Goal: Task Accomplishment & Management: Complete application form

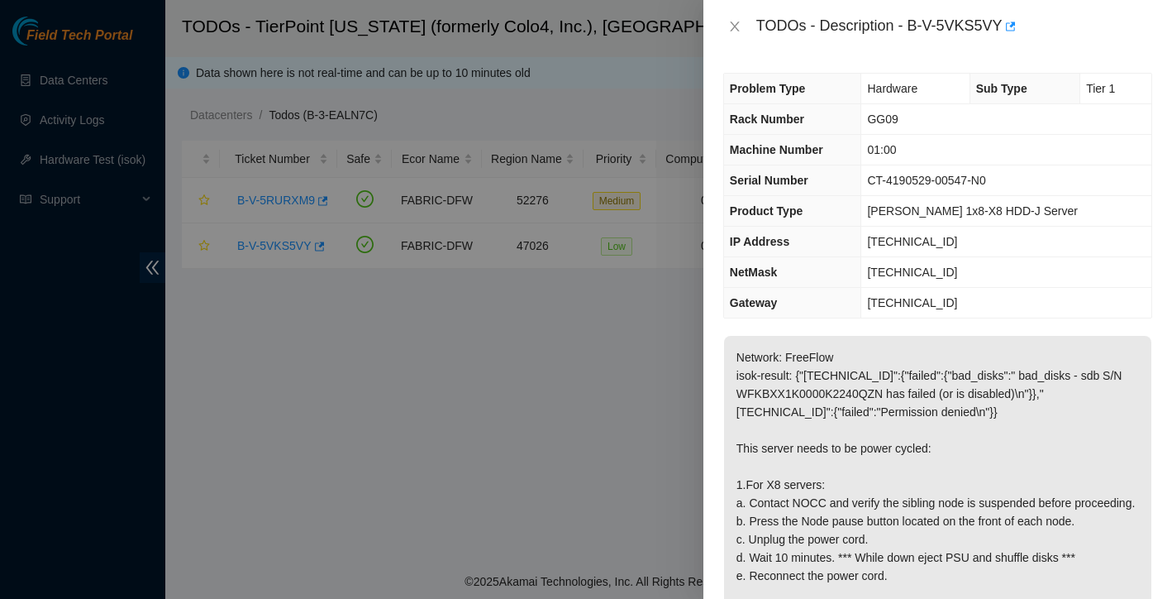
scroll to position [100, 0]
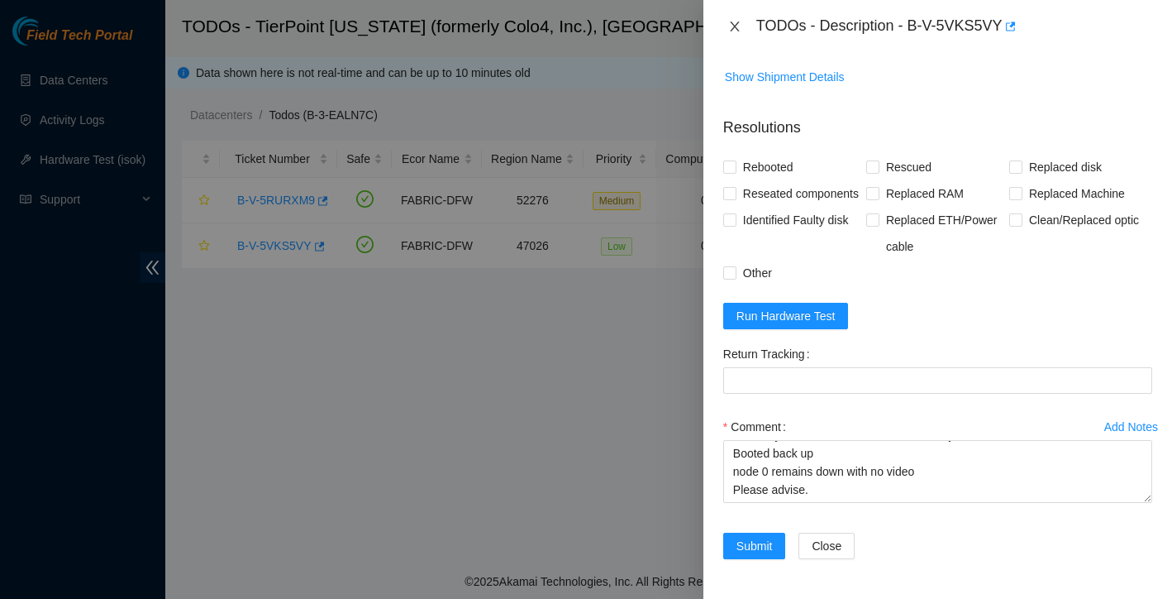
type textarea "Goodmorning STS Team, I'm working on B-V-5VKS5VY so far I have: Contacted NOCC …"
click at [737, 23] on icon "close" at bounding box center [734, 26] width 9 height 10
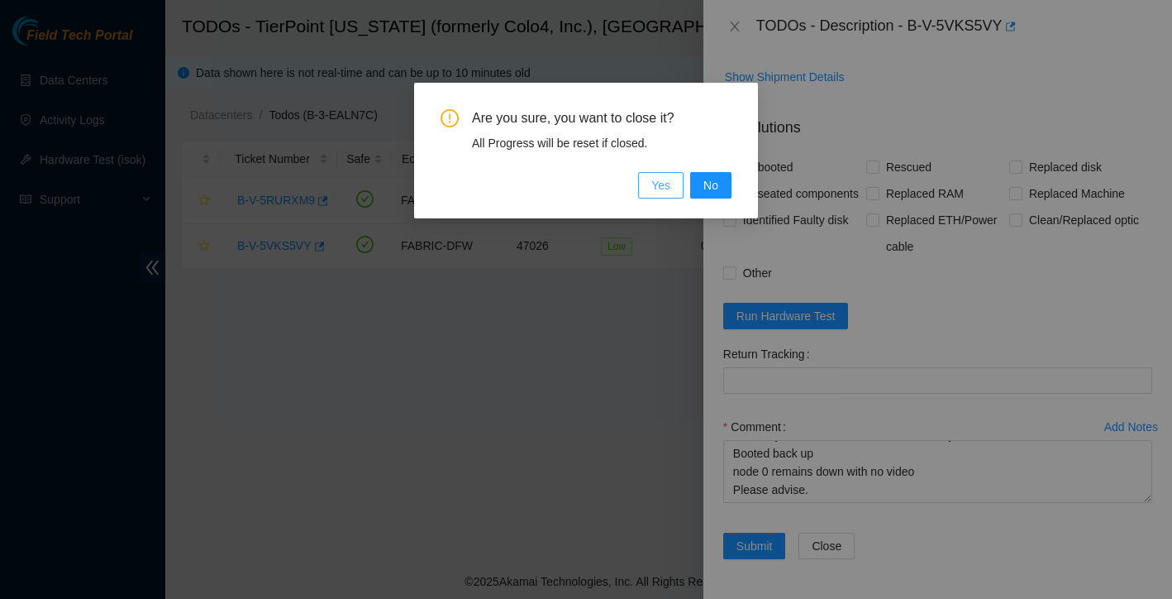
click at [656, 185] on span "Yes" at bounding box center [660, 185] width 19 height 18
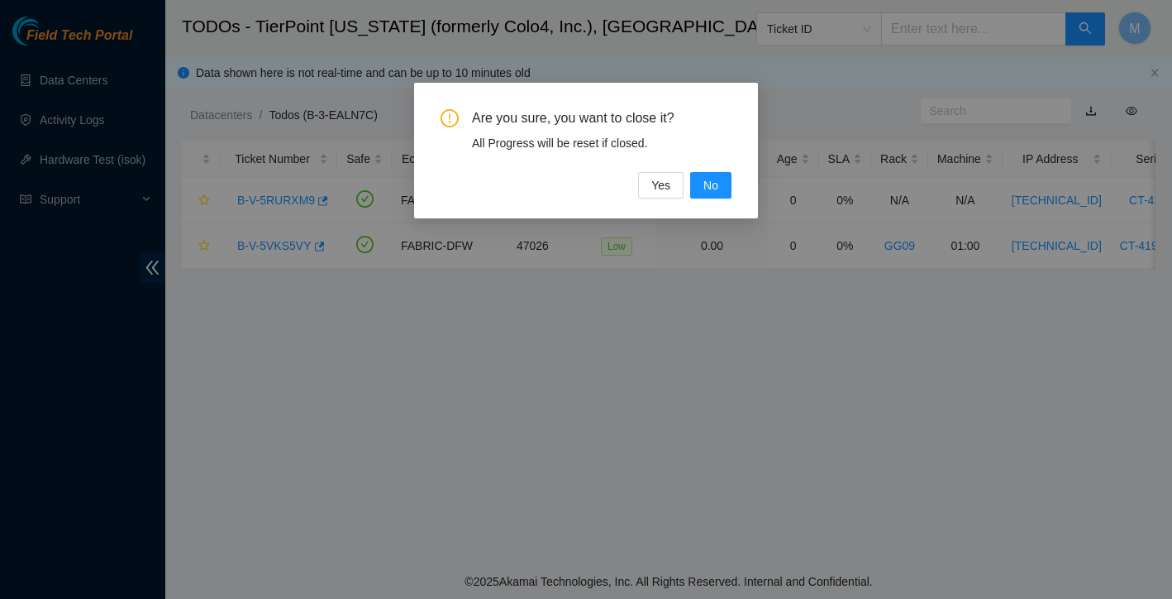
scroll to position [324, 0]
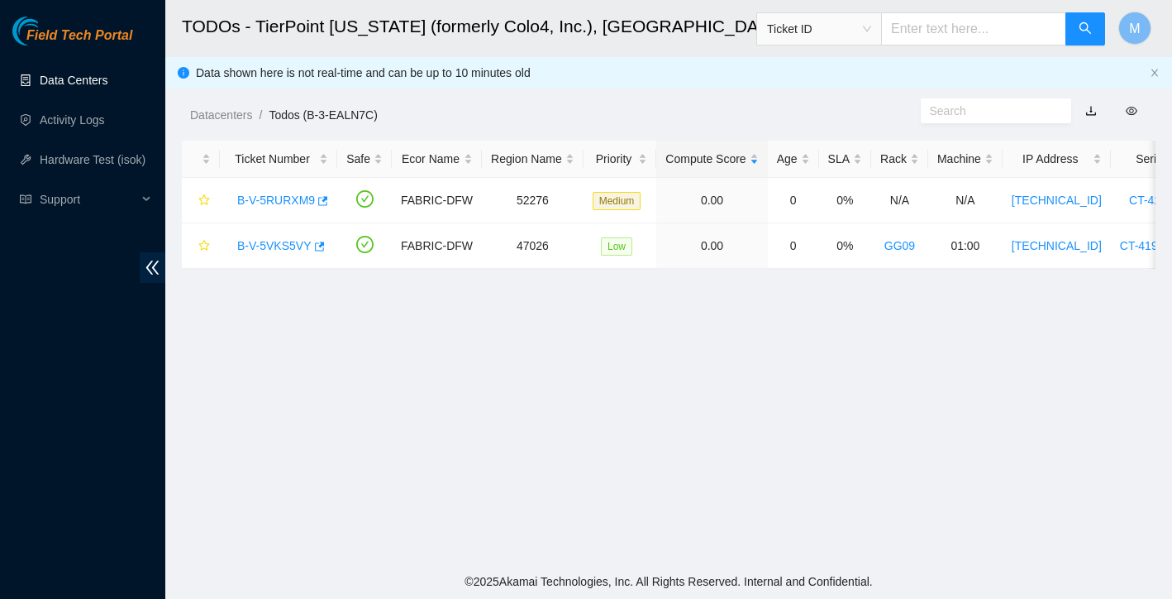
click at [73, 75] on link "Data Centers" at bounding box center [74, 80] width 68 height 13
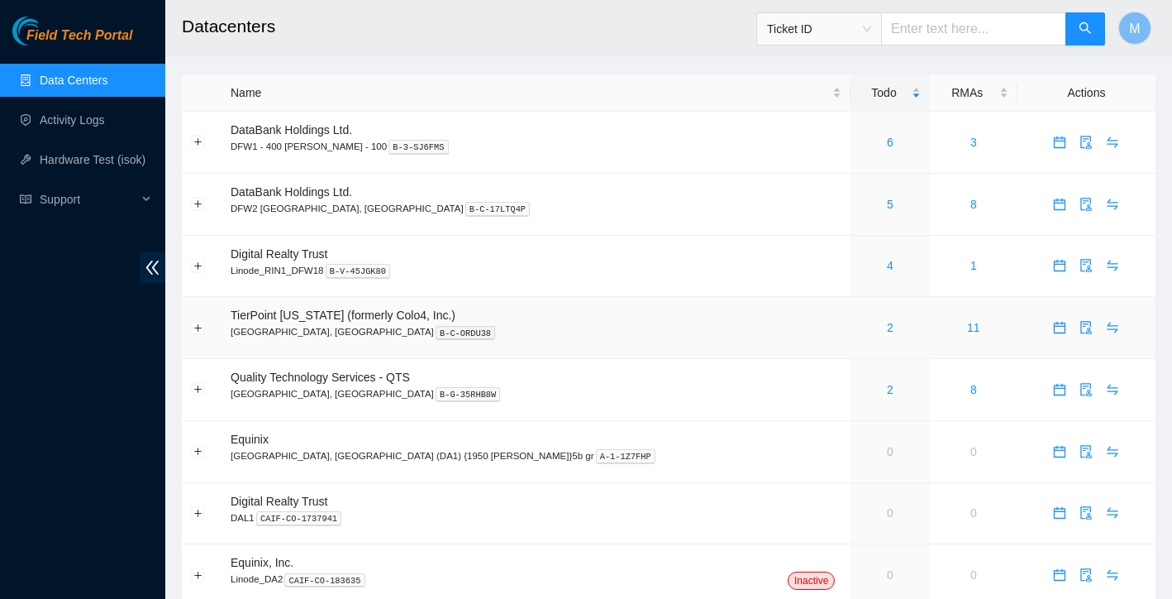
click at [860, 327] on div "2" at bounding box center [890, 327] width 60 height 18
click at [887, 387] on link "2" at bounding box center [890, 389] width 7 height 13
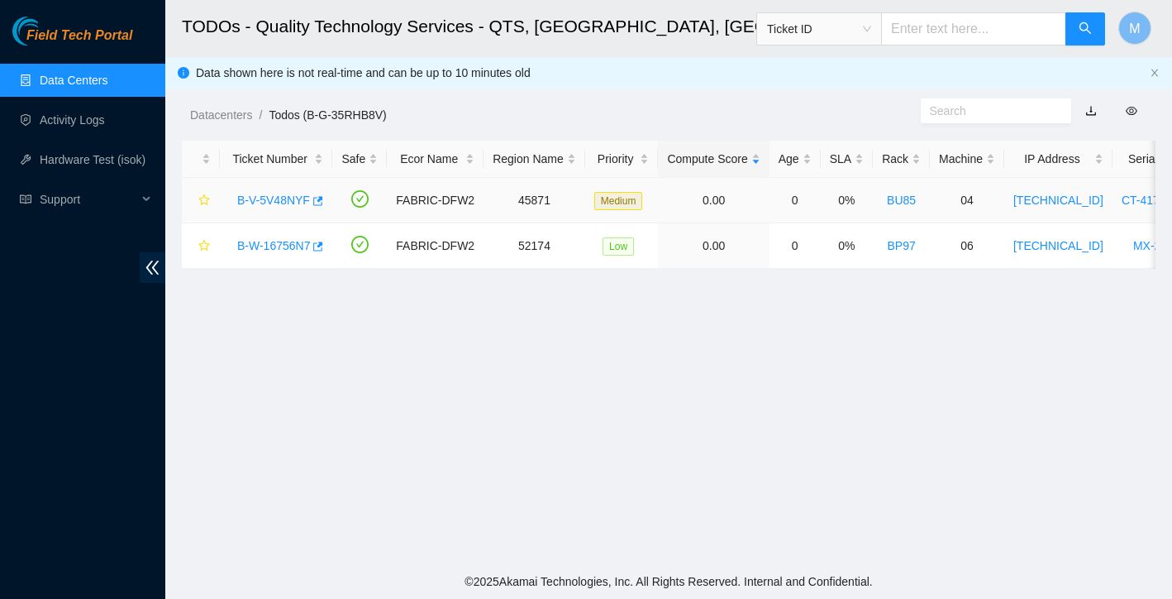
click at [277, 198] on link "B-V-5V48NYF" at bounding box center [273, 199] width 73 height 13
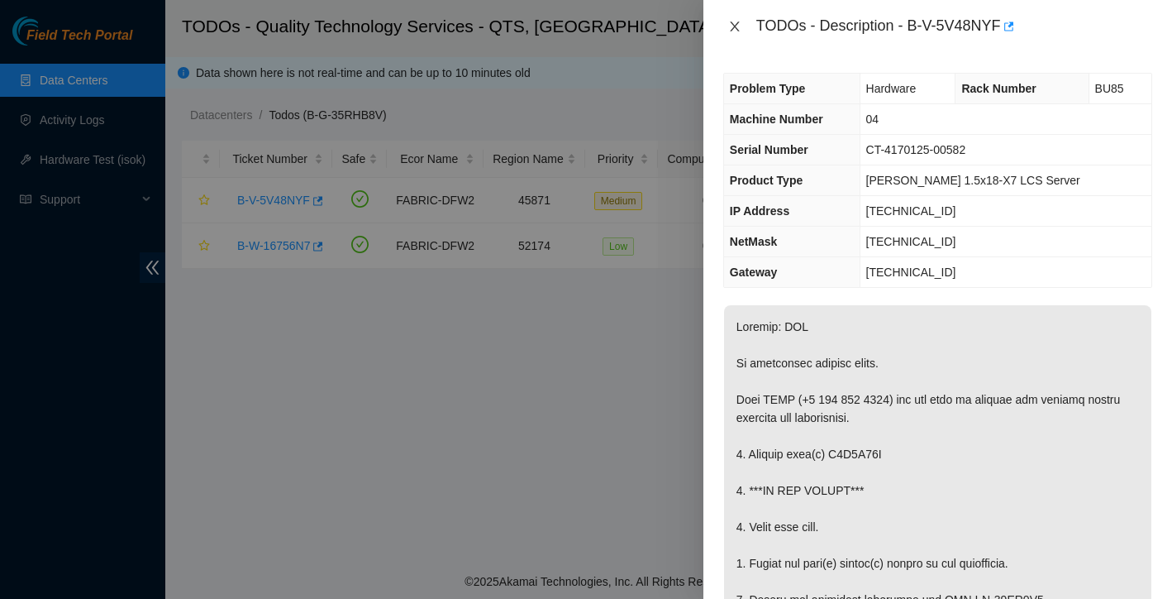
click at [742, 26] on button "Close" at bounding box center [734, 27] width 23 height 16
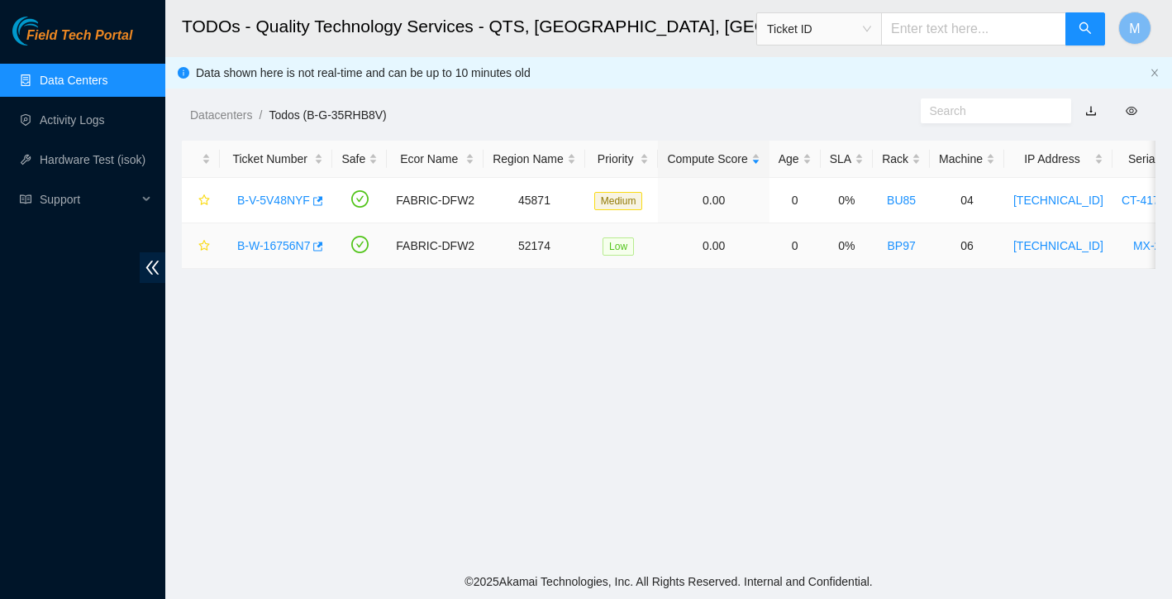
click at [297, 248] on link "B-W-16756N7" at bounding box center [273, 245] width 73 height 13
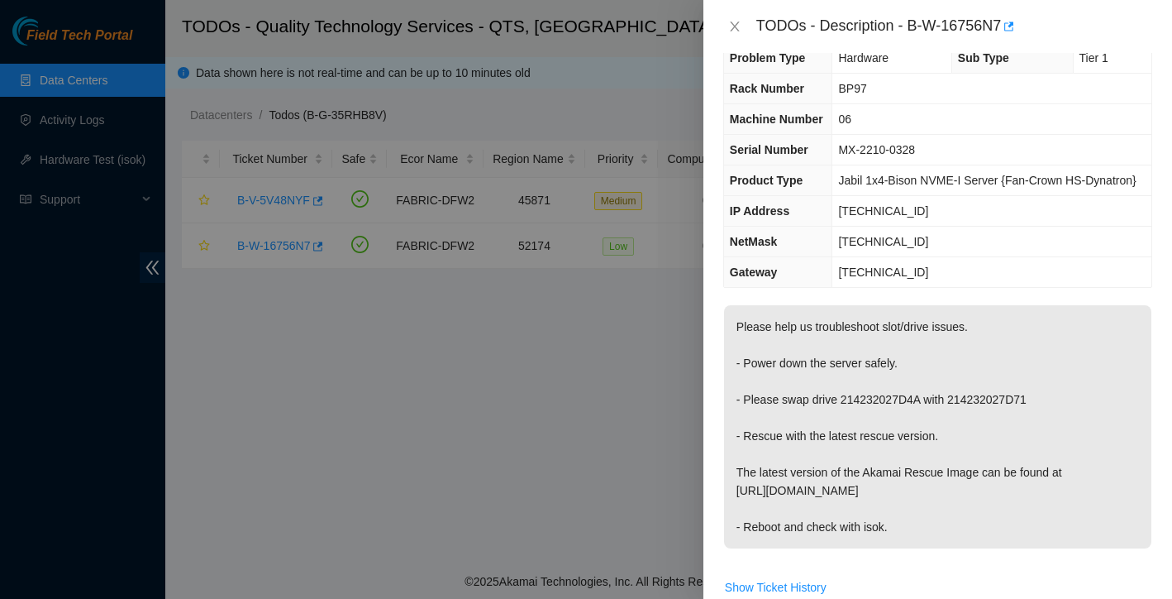
scroll to position [69, 0]
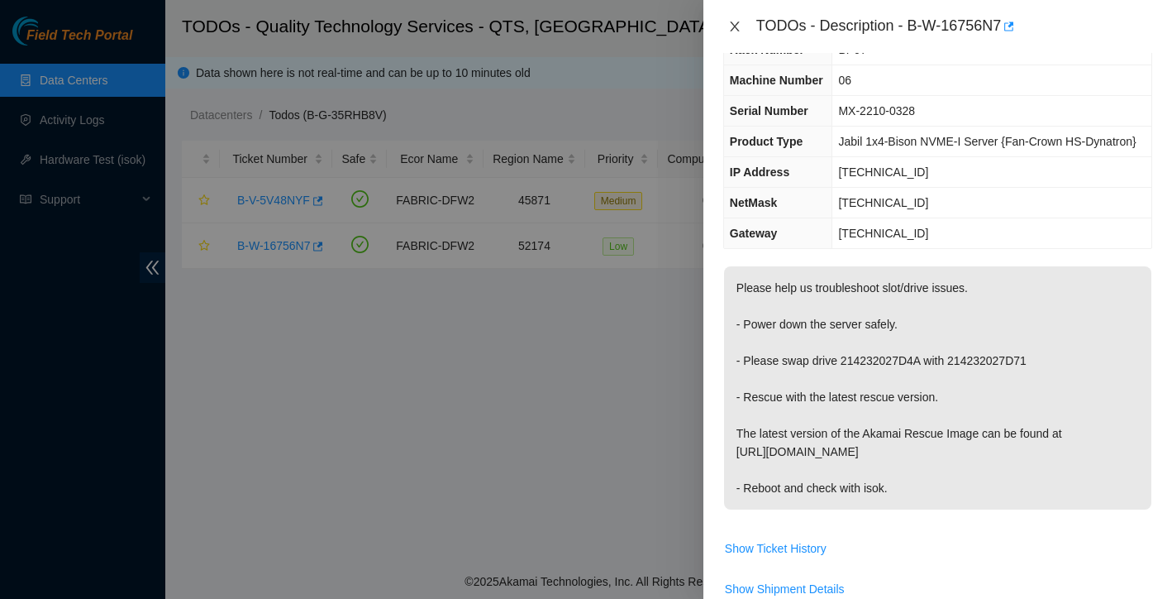
click at [736, 20] on icon "close" at bounding box center [734, 26] width 13 height 13
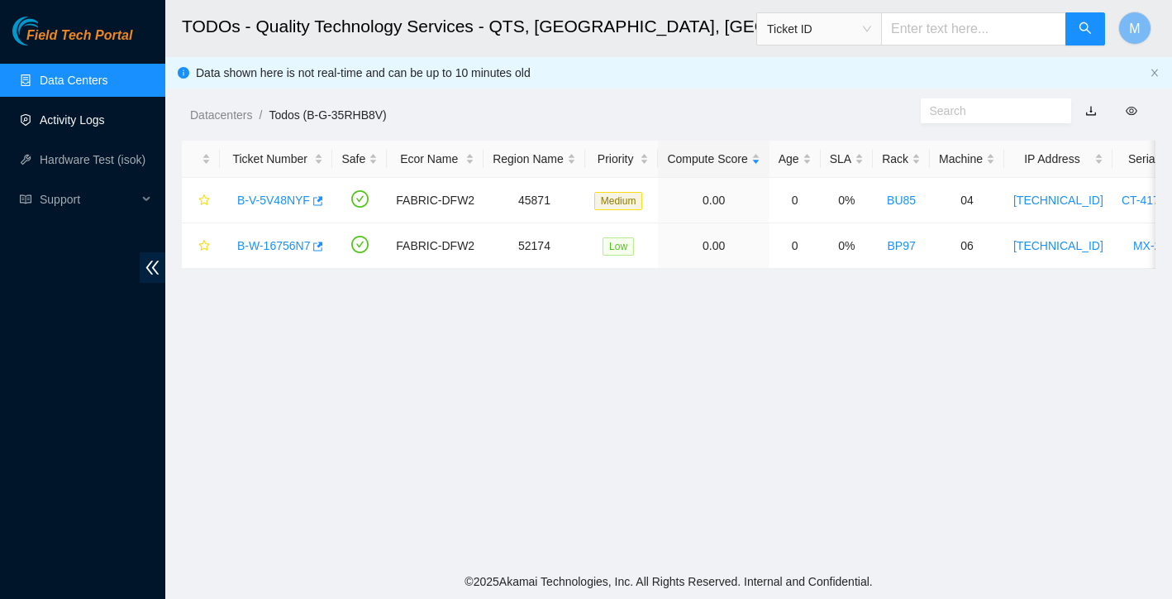
click at [93, 116] on link "Activity Logs" at bounding box center [72, 119] width 65 height 13
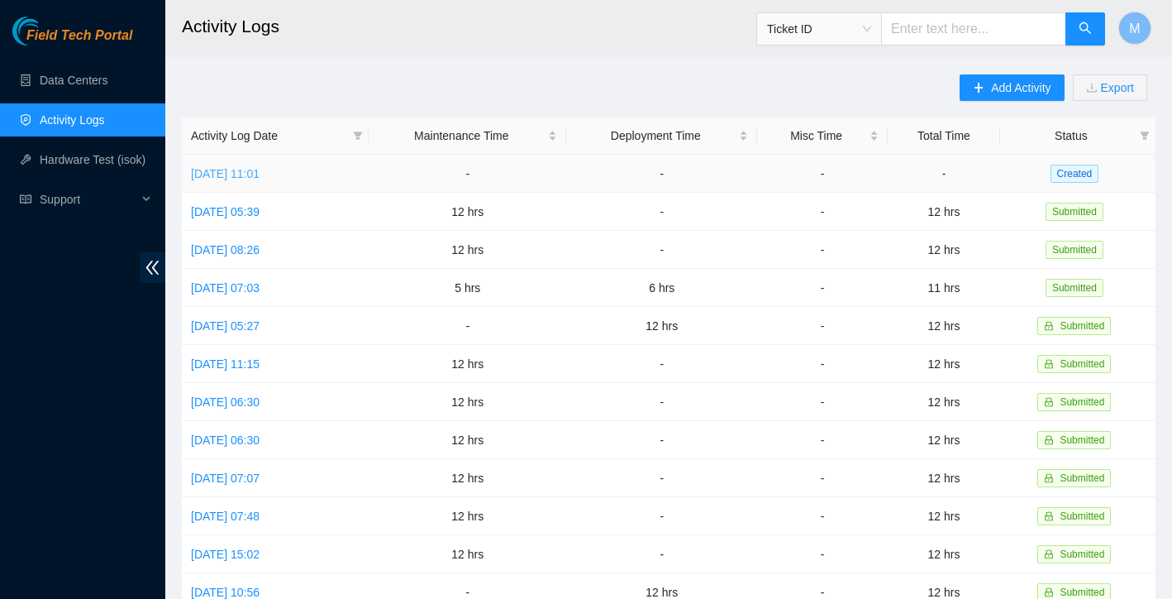
click at [260, 174] on link "[DATE] 11:01" at bounding box center [225, 173] width 69 height 13
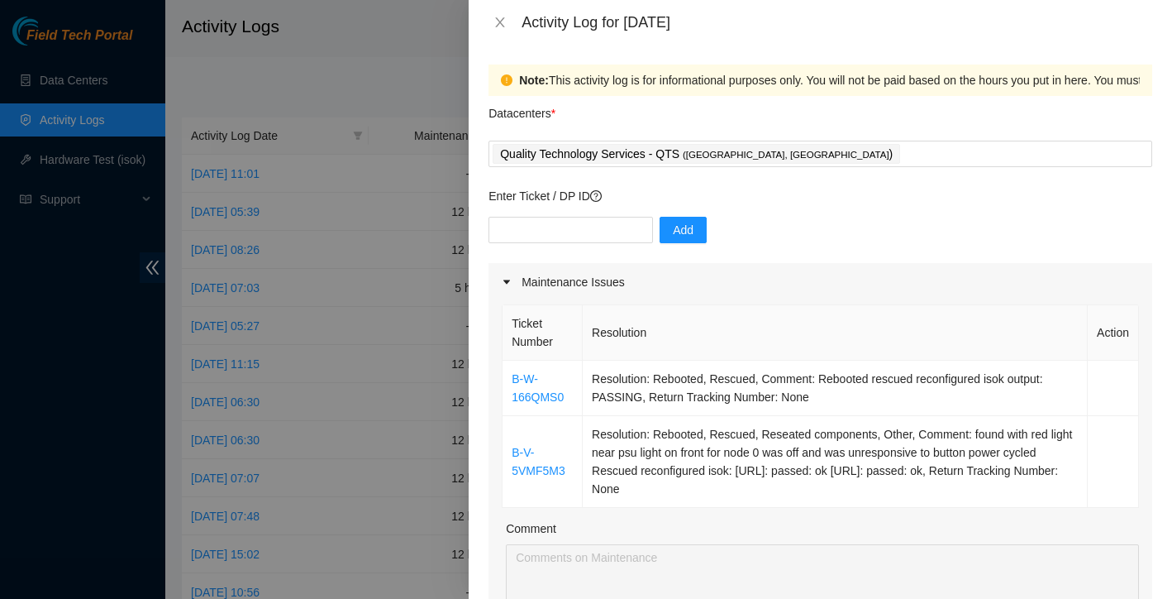
scroll to position [136, 0]
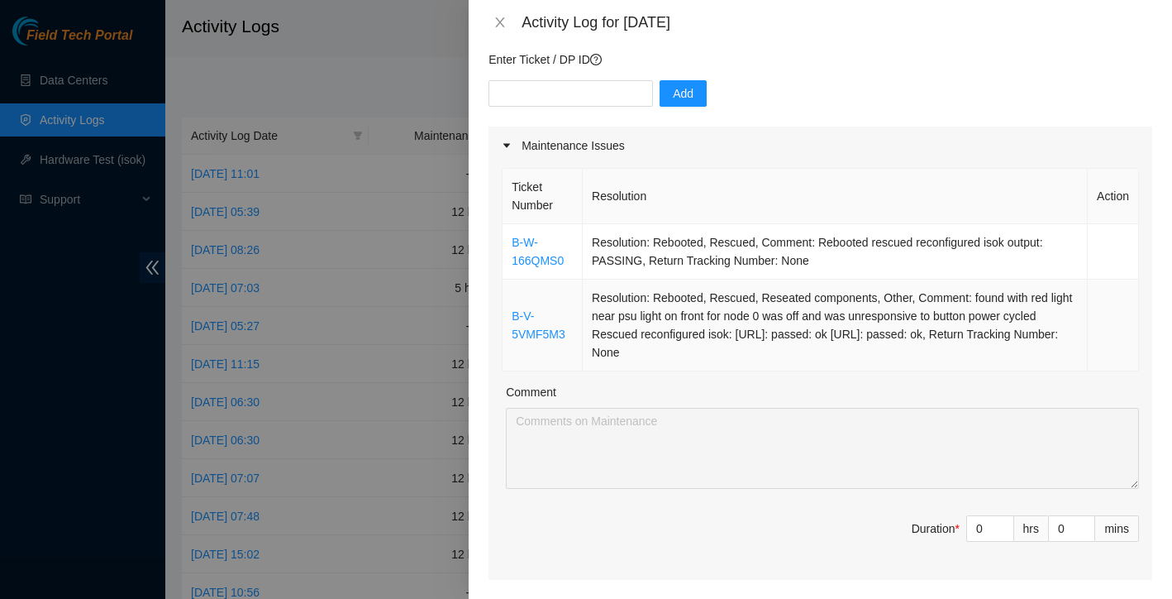
drag, startPoint x: 508, startPoint y: 229, endPoint x: 806, endPoint y: 353, distance: 322.4
click at [806, 353] on tbody "B-W-166QMS0 Resolution: Rebooted, Rescued, Comment: Rebooted rescued reconfigur…" at bounding box center [821, 297] width 637 height 147
copy tbody "B-W-166QMS0 Resolution: Rebooted, Rescued, Comment: Rebooted rescued reconfigur…"
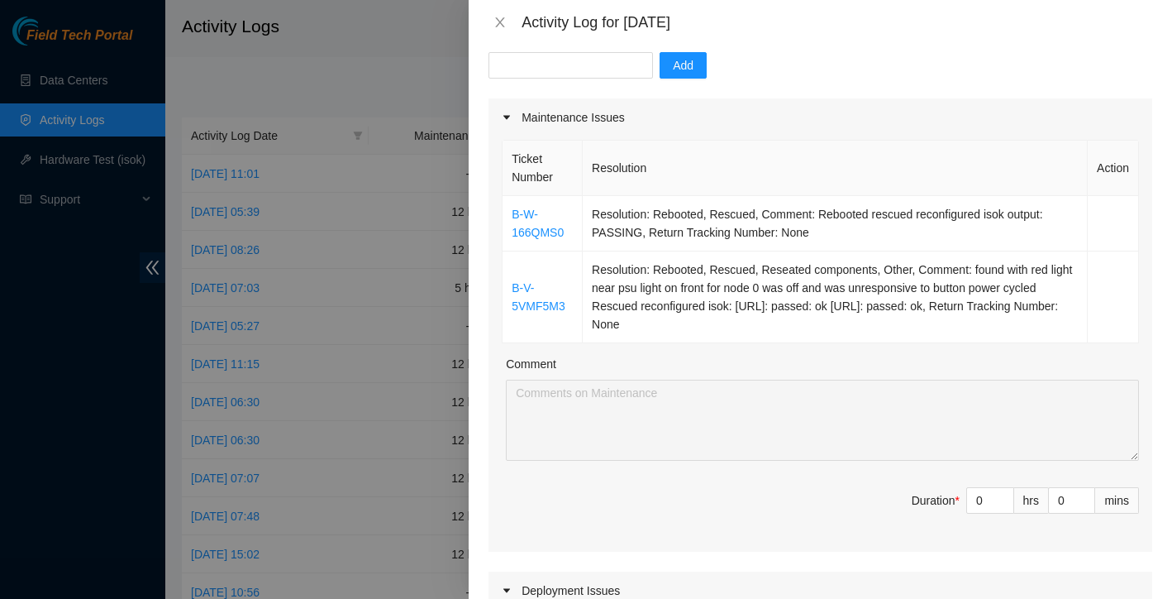
scroll to position [171, 0]
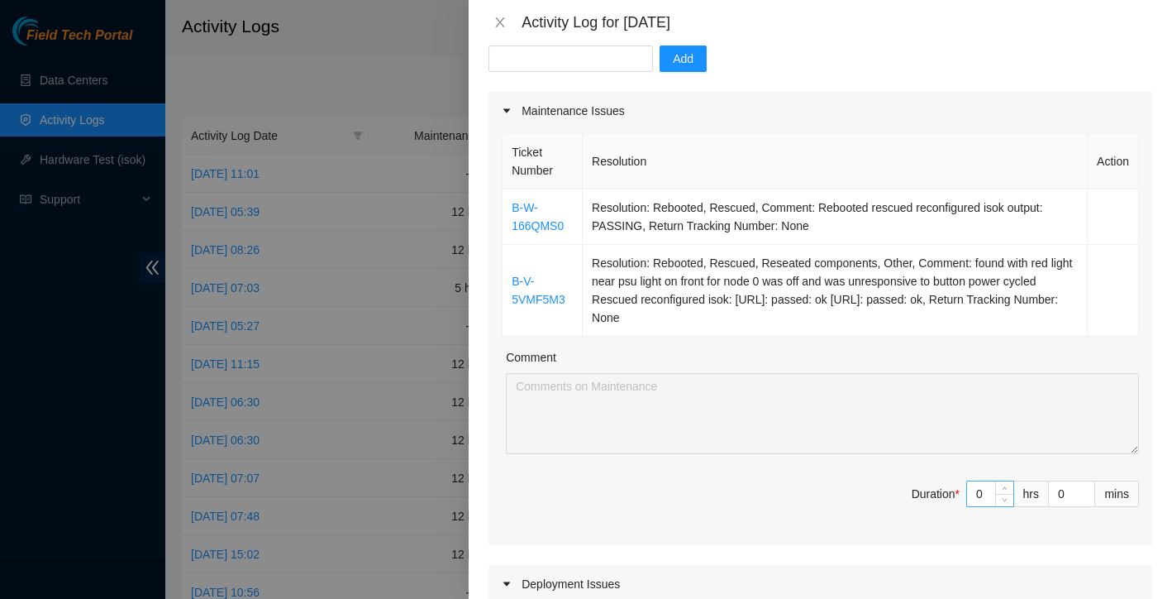
click at [987, 490] on input "0" at bounding box center [990, 493] width 46 height 25
click at [1014, 486] on div "hrs" at bounding box center [1031, 493] width 35 height 26
type input "1"
click at [1009, 486] on span "up" at bounding box center [1005, 489] width 10 height 10
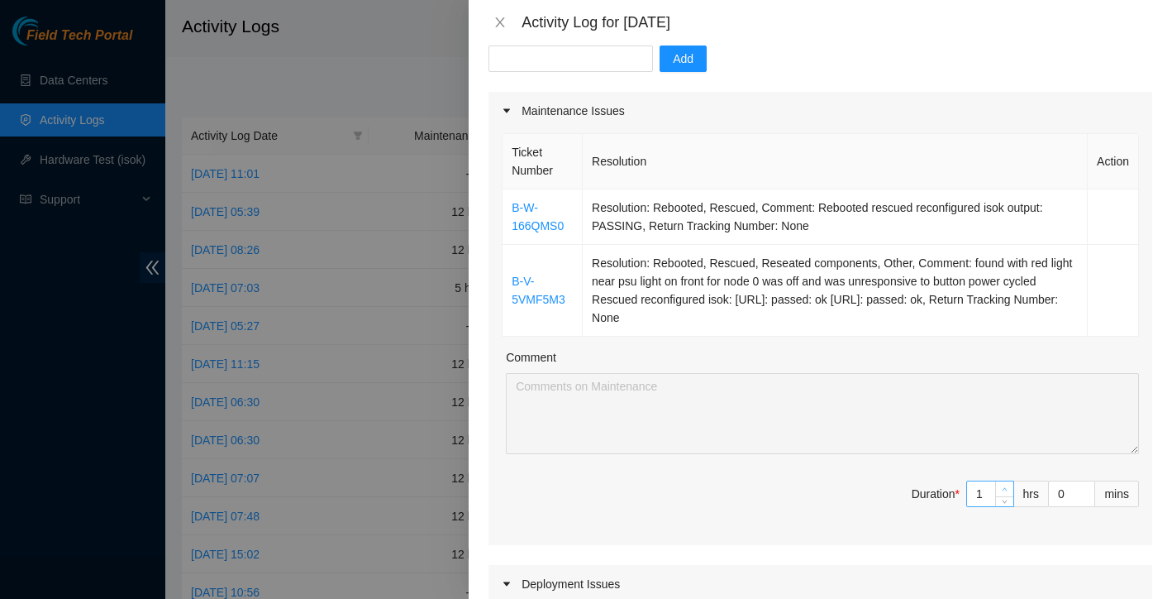
type input "2"
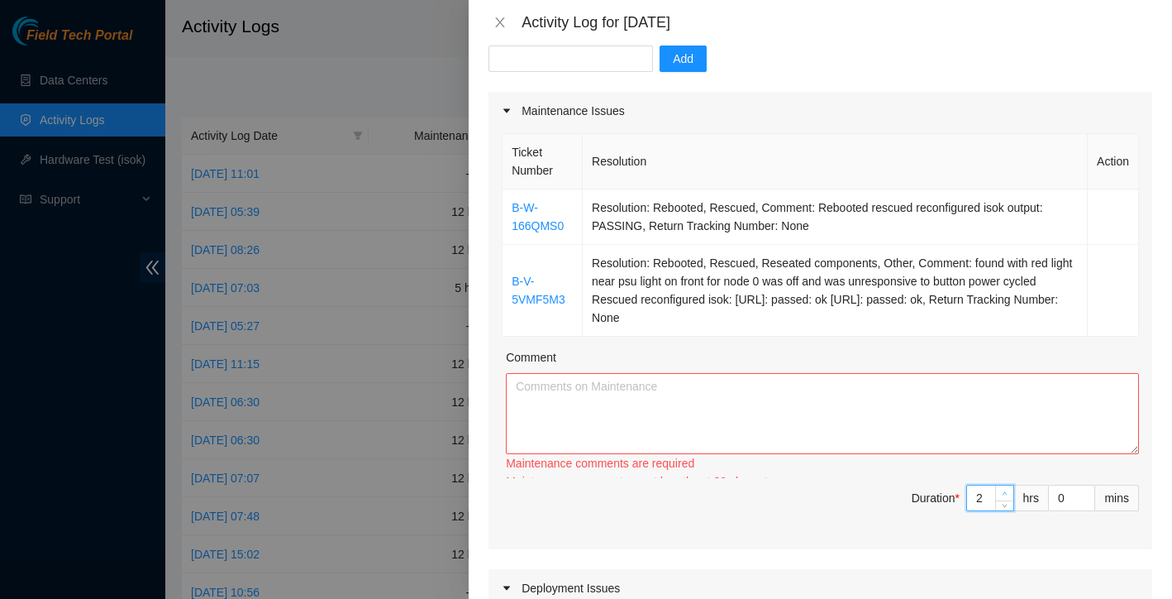
click at [1009, 489] on span "up" at bounding box center [1005, 494] width 10 height 10
click at [1009, 486] on div "Ticket Number Resolution Action B-W-166QMS0 Resolution: Rebooted, Rescued, Comm…" at bounding box center [821, 339] width 664 height 419
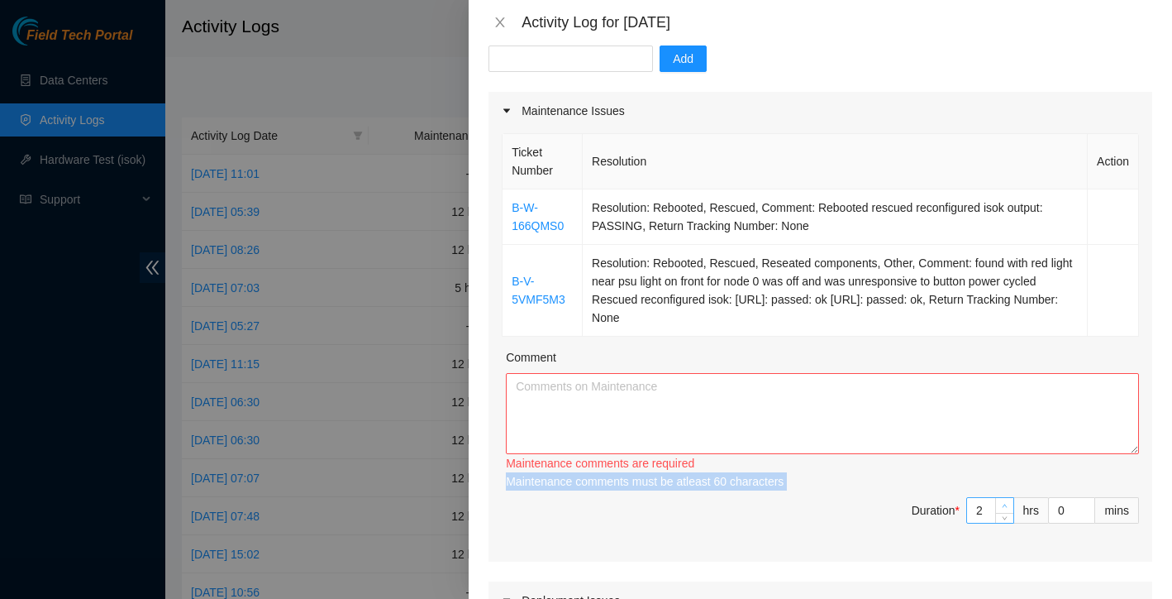
click at [1009, 486] on div "Maintenance comments must be atleast 60 characters" at bounding box center [822, 481] width 633 height 18
type input "3"
click at [1007, 501] on span "up" at bounding box center [1005, 506] width 10 height 10
type input "4"
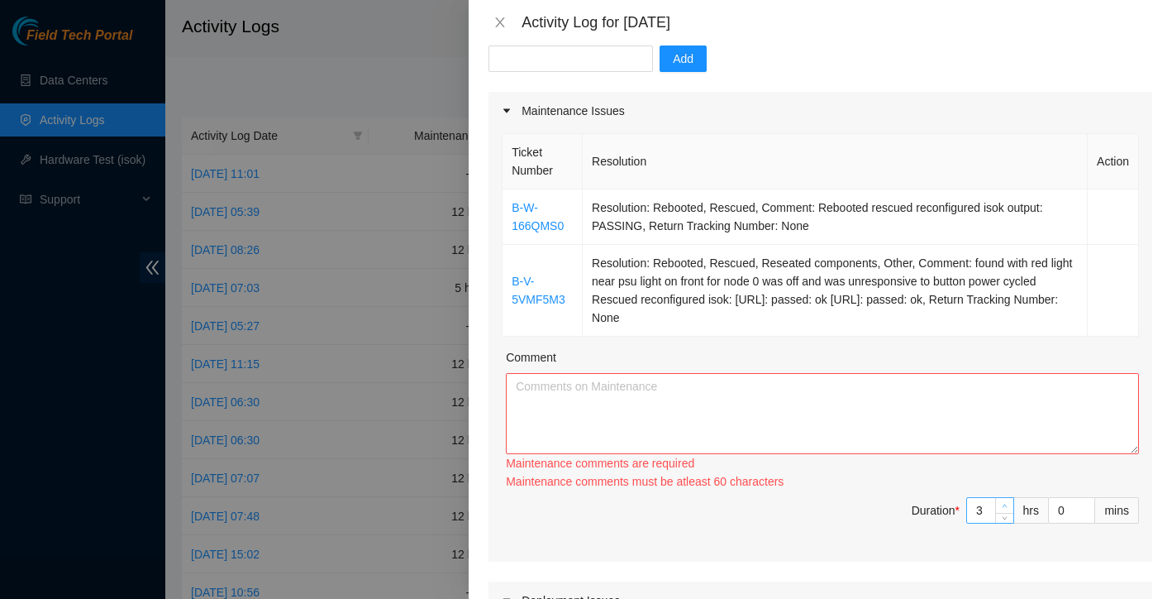
type input "4"
click at [1007, 501] on span "up" at bounding box center [1005, 506] width 10 height 10
type input "5"
click at [1007, 501] on span "up" at bounding box center [1005, 506] width 10 height 10
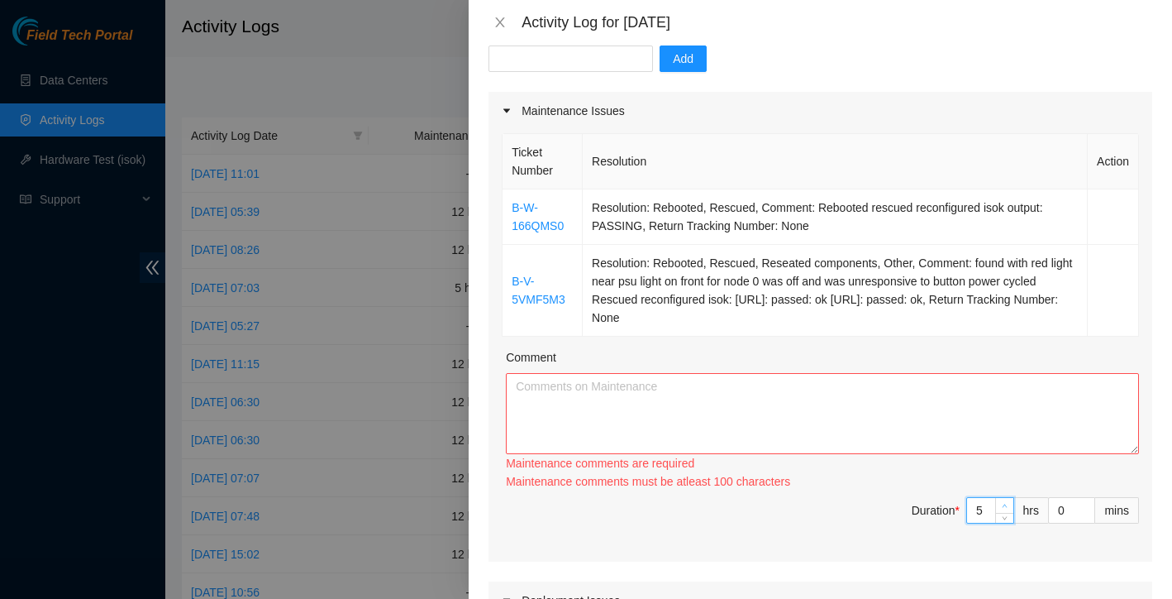
type input "6"
click at [1007, 501] on span "up" at bounding box center [1005, 506] width 10 height 10
type input "7"
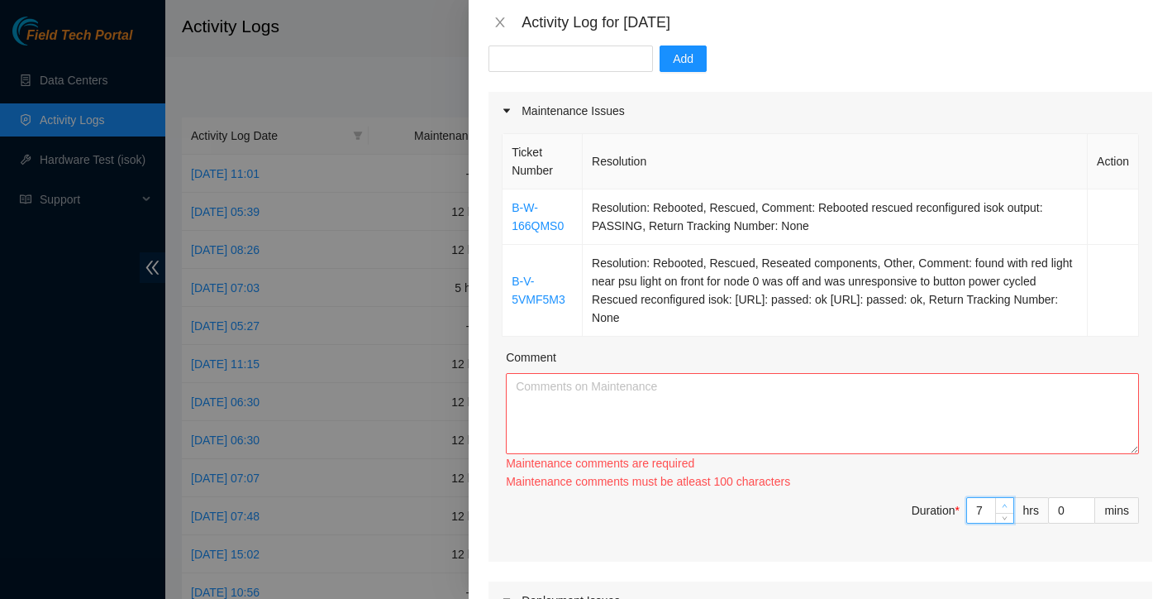
click at [1007, 501] on span "up" at bounding box center [1005, 506] width 10 height 10
type input "8"
click at [1007, 501] on span "up" at bounding box center [1005, 506] width 10 height 10
type input "9"
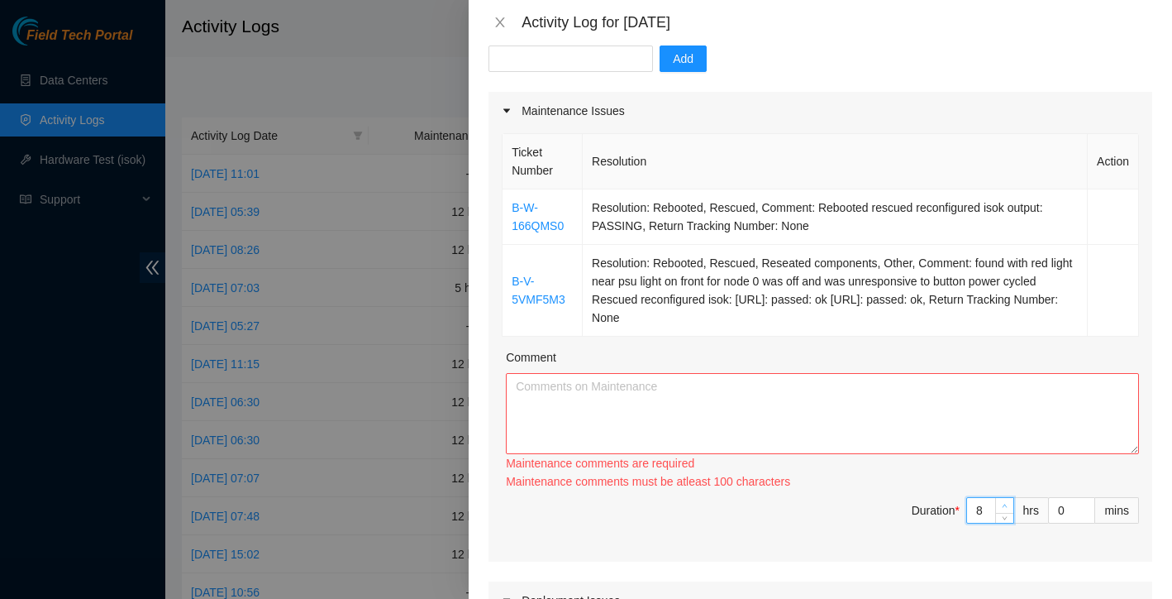
type input "9"
click at [1007, 501] on span "up" at bounding box center [1005, 506] width 10 height 10
type input "10"
click at [1007, 501] on span "up" at bounding box center [1005, 506] width 10 height 10
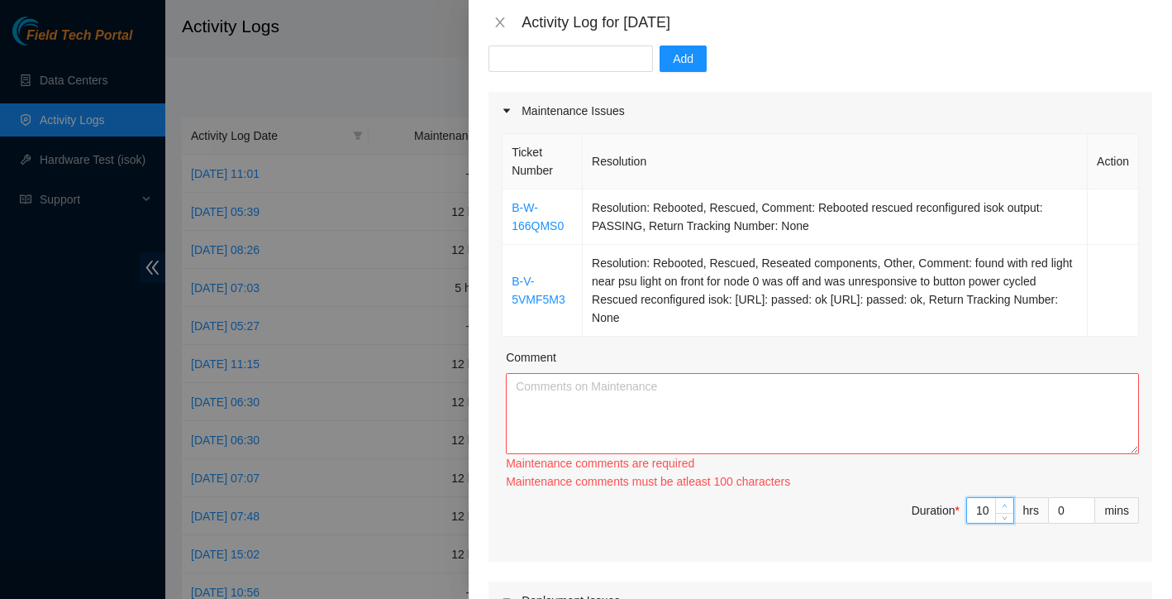
type input "11"
click at [1007, 501] on span "up" at bounding box center [1005, 506] width 10 height 10
type input "12"
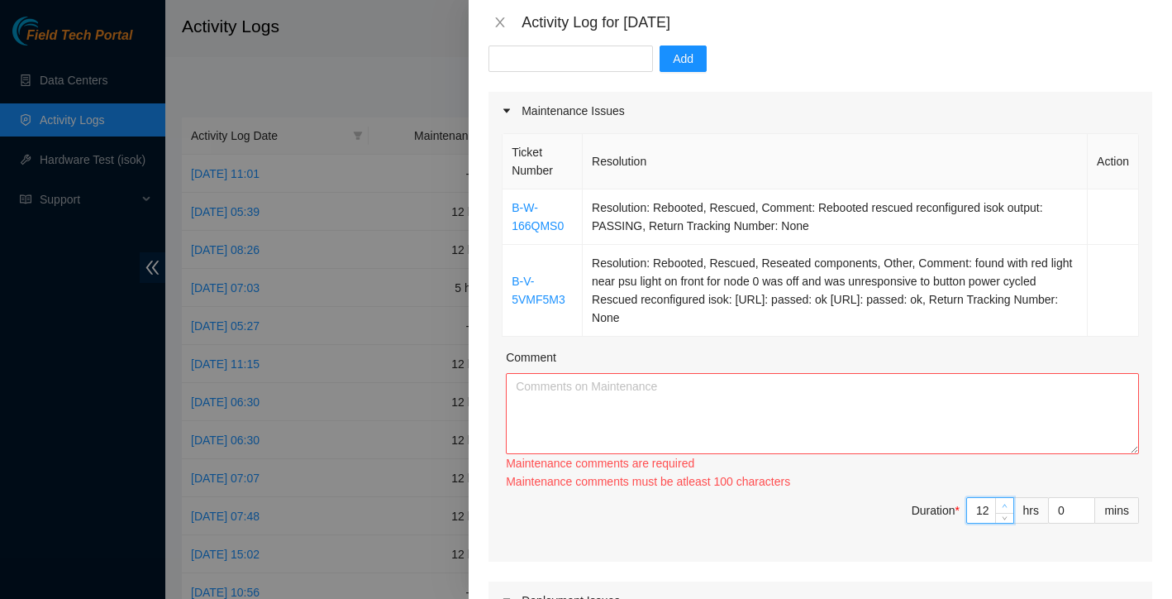
click at [1007, 501] on span "up" at bounding box center [1005, 506] width 10 height 10
click at [947, 431] on textarea "Comment" at bounding box center [822, 413] width 633 height 81
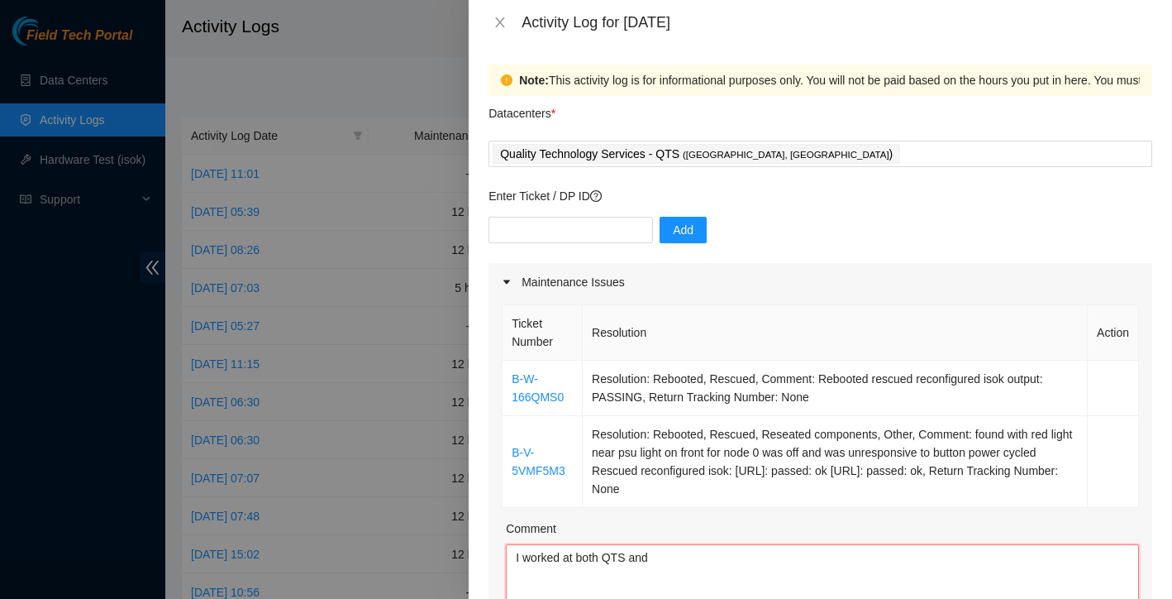
scroll to position [0, 0]
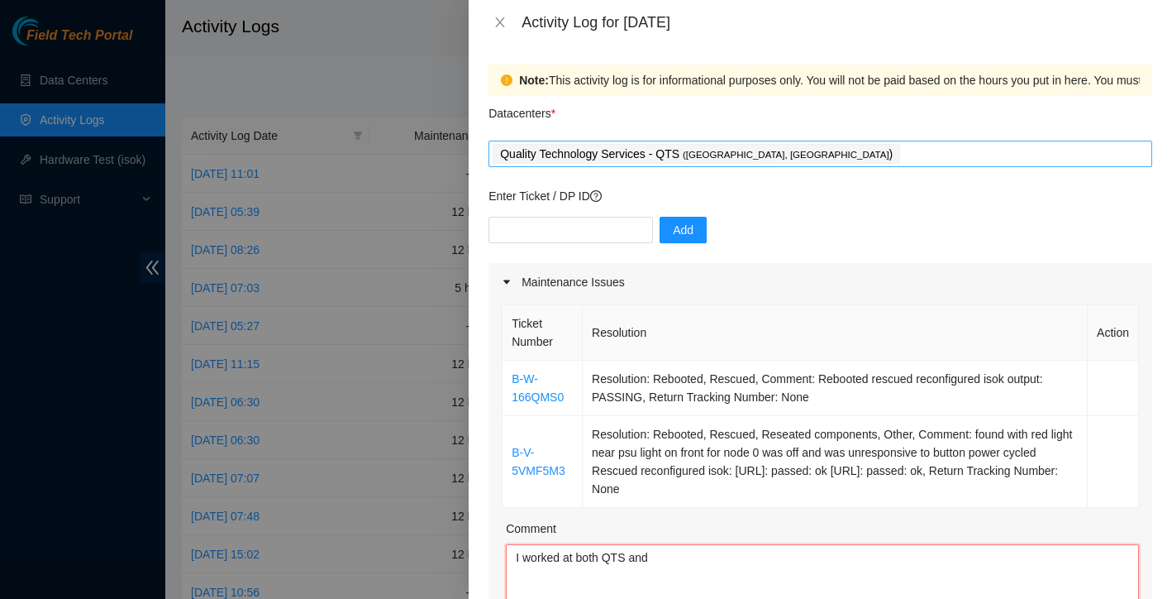
click at [875, 153] on div "Quality Technology Services - QTS ( [GEOGRAPHIC_DATA], [GEOGRAPHIC_DATA] )" at bounding box center [821, 153] width 656 height 23
type textarea "I worked at both QTS and"
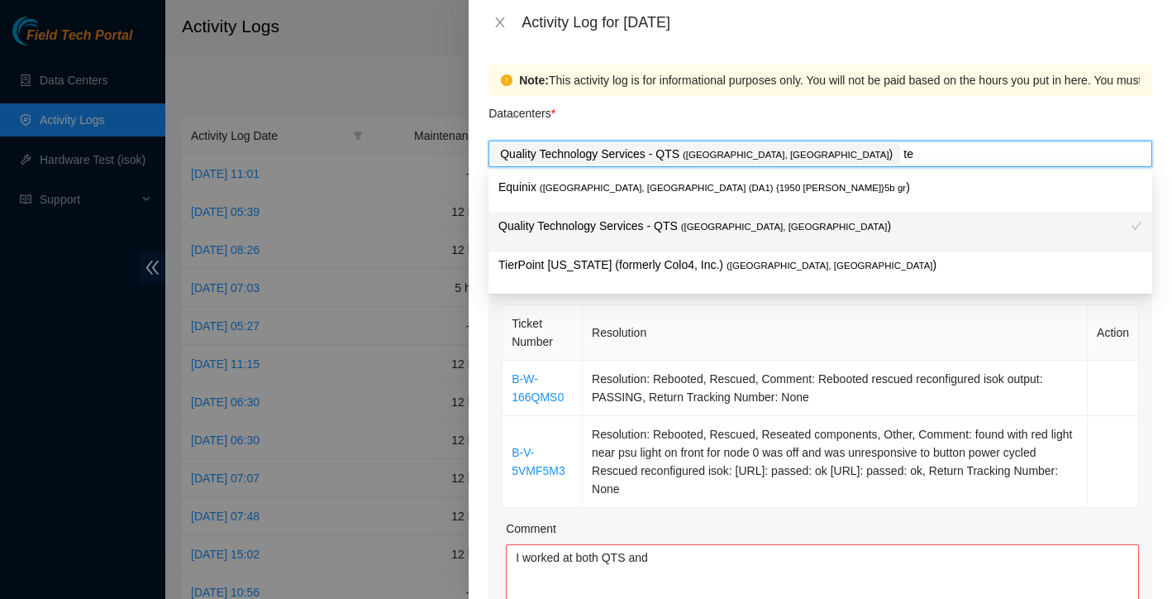
type input "t"
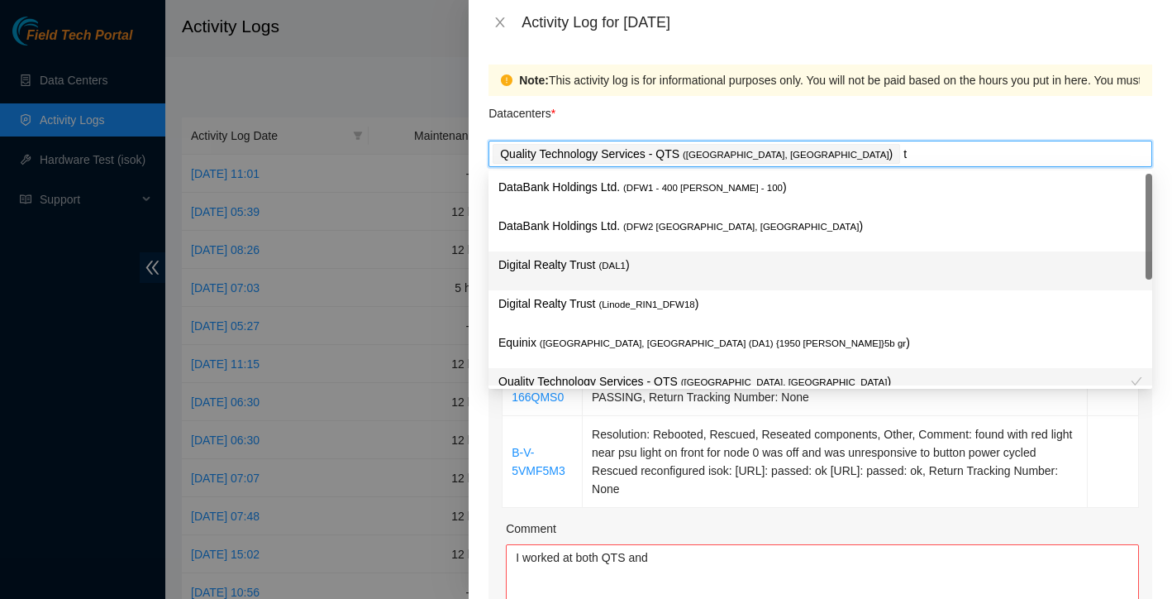
scroll to position [60, 0]
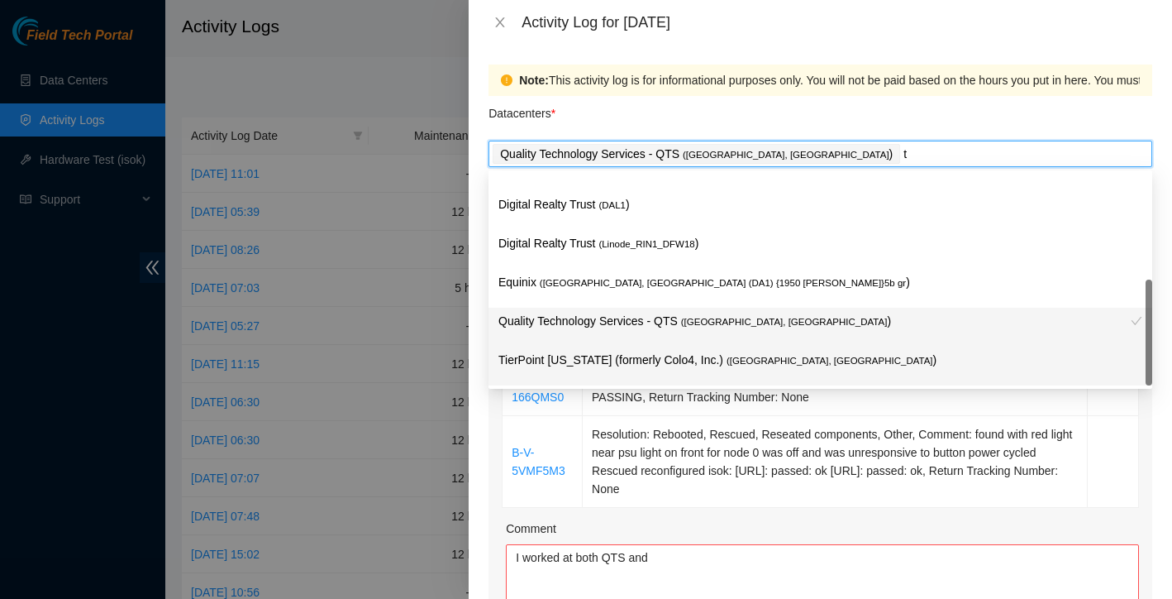
click at [690, 364] on p "TierPoint [US_STATE] (formerly Colo4, Inc.) ( [GEOGRAPHIC_DATA], [GEOGRAPHIC_DA…" at bounding box center [821, 360] width 644 height 19
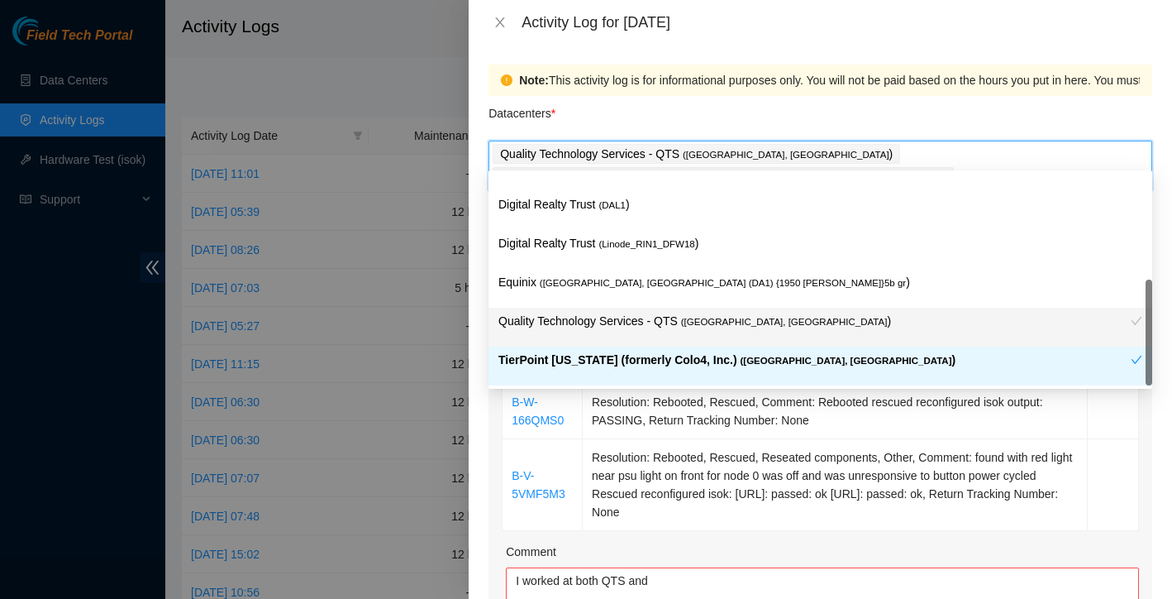
click at [690, 542] on div "Comment" at bounding box center [822, 554] width 633 height 25
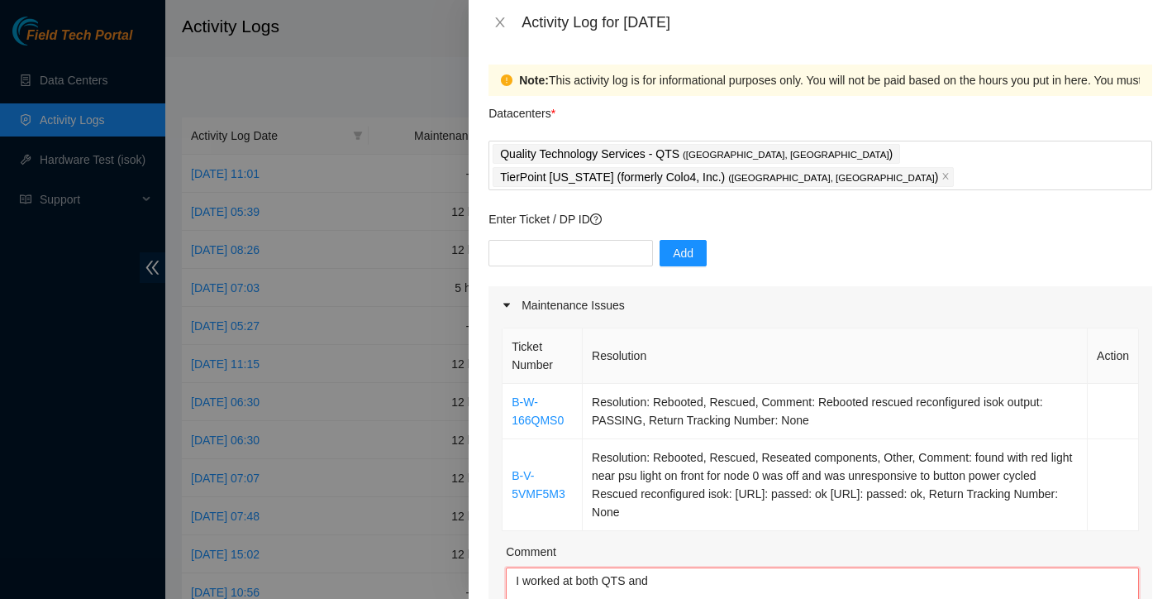
click at [678, 567] on textarea "I worked at both QTS and" at bounding box center [822, 607] width 633 height 81
click at [627, 567] on textarea "I worked at both QTS and TierPoint" at bounding box center [822, 607] width 633 height 81
click at [745, 567] on textarea "I worked at both QTS [PERSON_NAME] and TierPoint" at bounding box center [822, 607] width 633 height 81
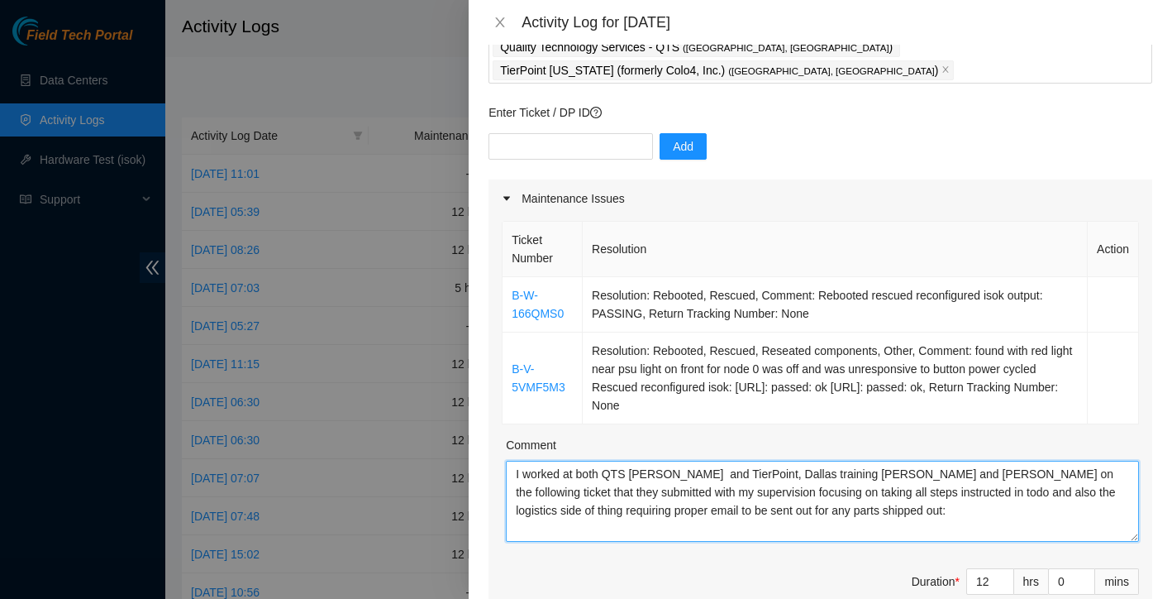
scroll to position [13, 0]
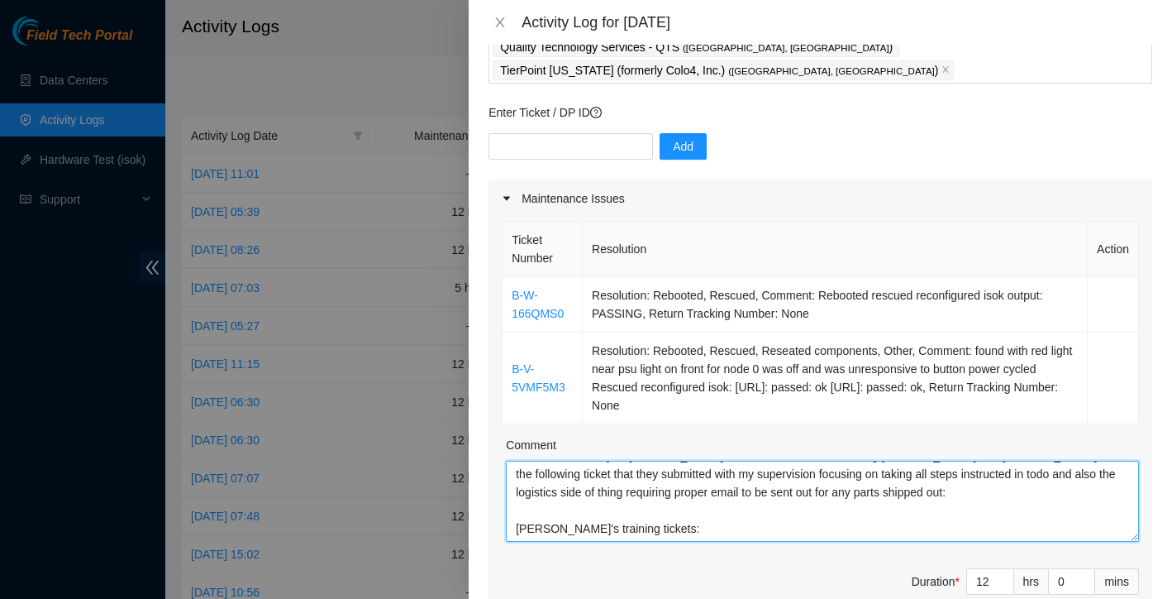
paste textarea "B-W-166QMS0 Resolution: Rebooted, Rescued, Comment: Rebooted rescued reconfigur…"
paste textarea "B-V-5TCGUQG Resolution: Rebooted, Reseated components, Other, Comment: Ran Isok…"
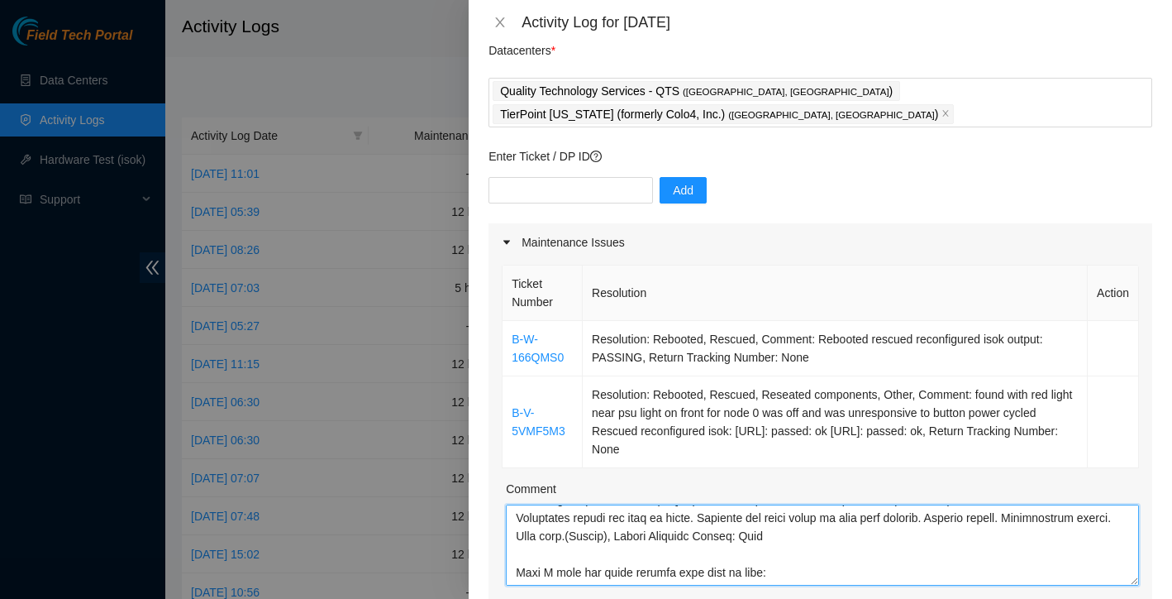
scroll to position [686, 0]
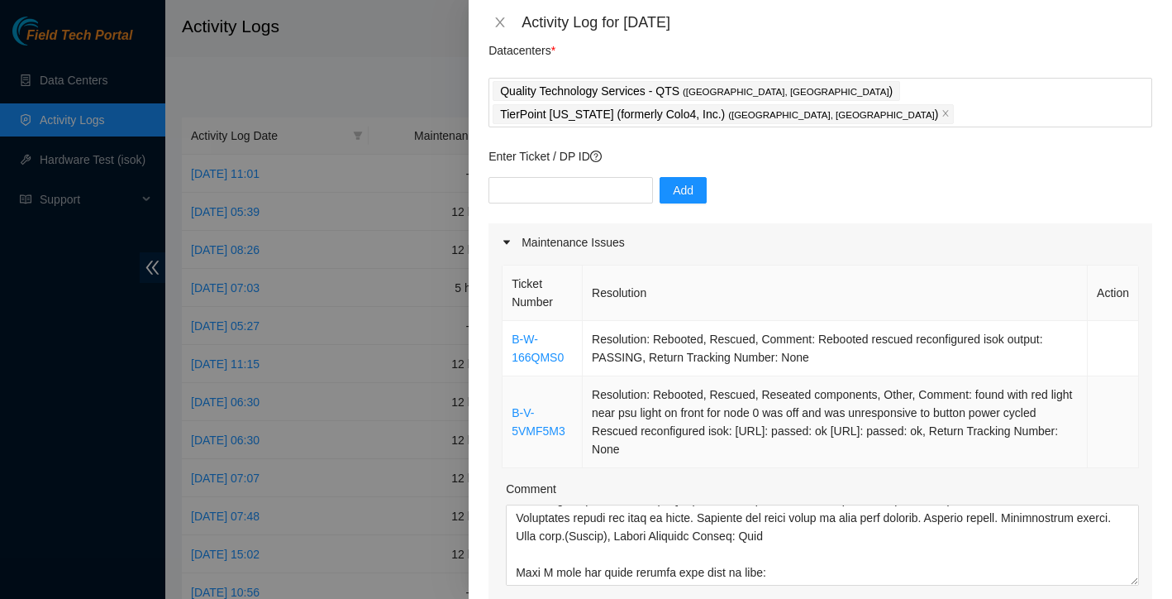
drag, startPoint x: 510, startPoint y: 301, endPoint x: 790, endPoint y: 434, distance: 309.5
click at [790, 434] on tbody "B-W-166QMS0 Resolution: Rebooted, Rescued, Comment: Rebooted rescued reconfigur…" at bounding box center [821, 394] width 637 height 147
copy tbody "B-W-166QMS0 Resolution: Rebooted, Rescued, Comment: Rebooted rescued reconfigur…"
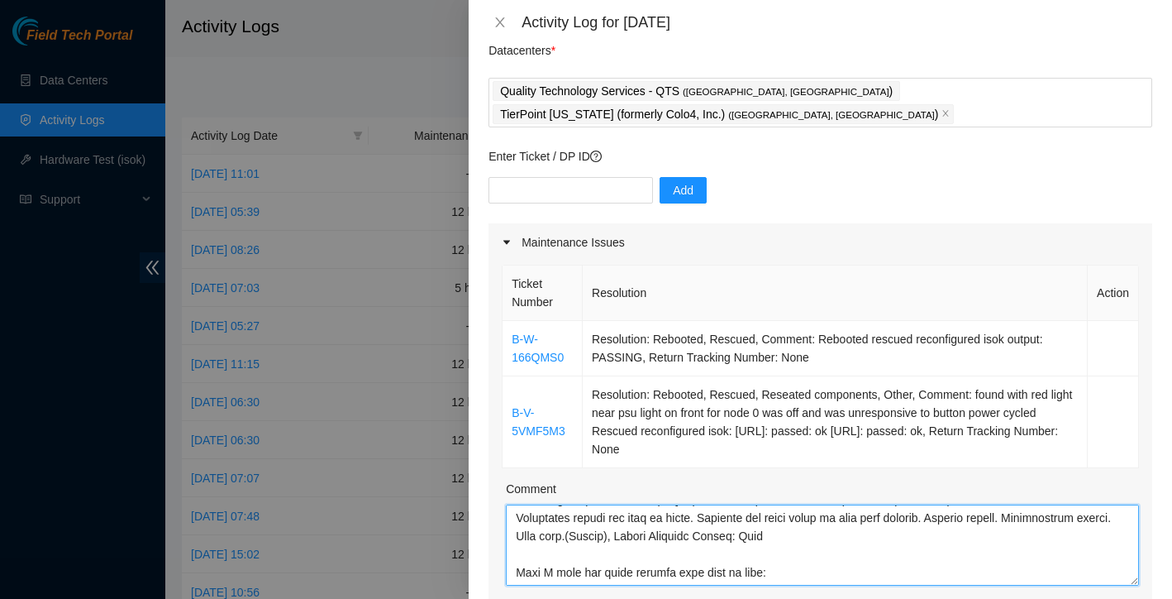
click at [813, 537] on textarea "Comment" at bounding box center [822, 544] width 633 height 81
paste textarea "B-W-166QMS0 Resolution: Rebooted, Rescued, Comment: Rebooted rescued reconfigur…"
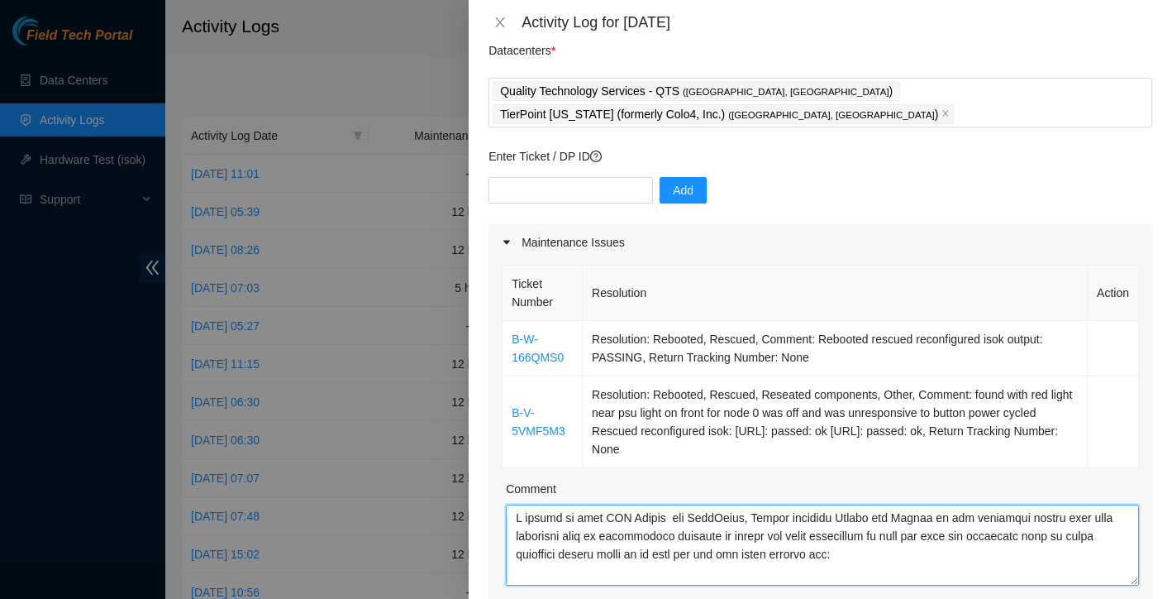
scroll to position [0, 0]
click at [859, 537] on textarea "Comment" at bounding box center [822, 544] width 633 height 81
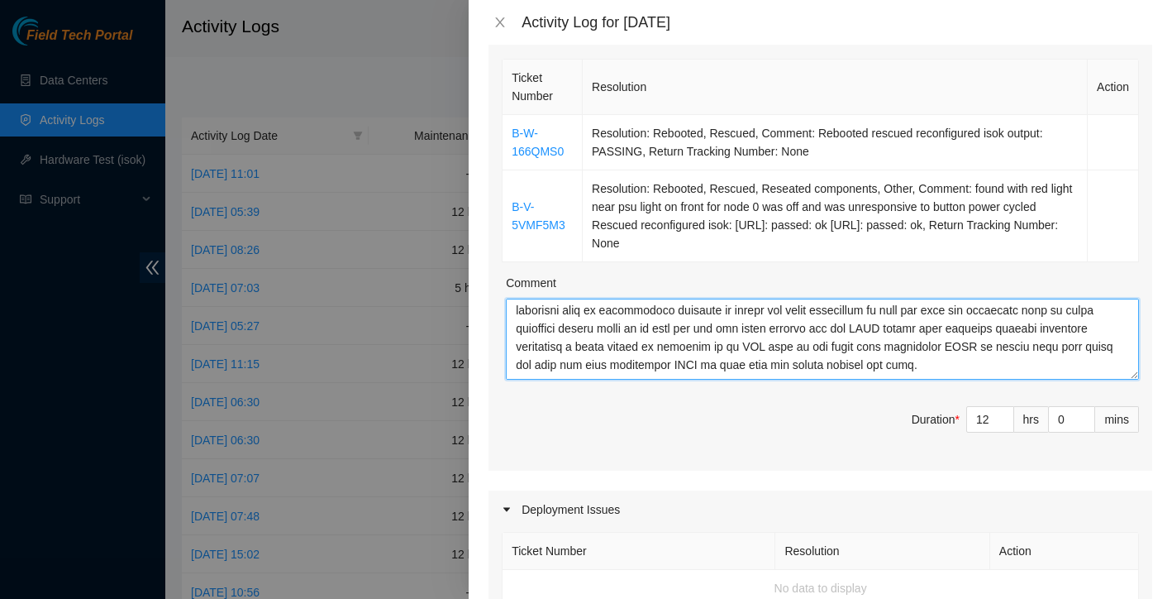
scroll to position [24, 0]
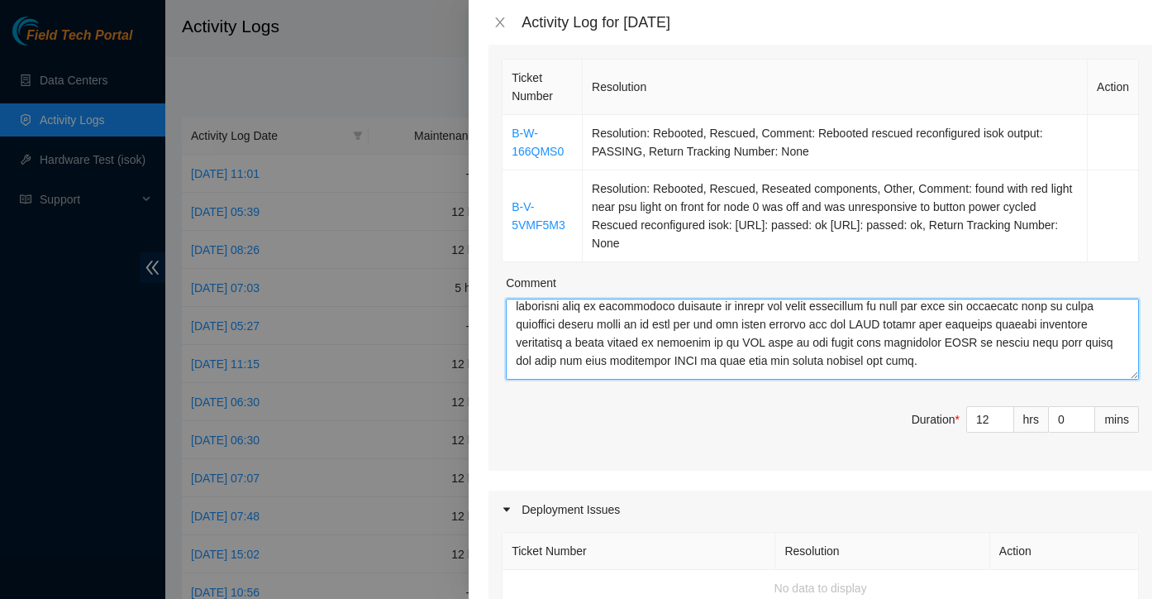
click at [1108, 298] on textarea "Comment" at bounding box center [822, 338] width 633 height 81
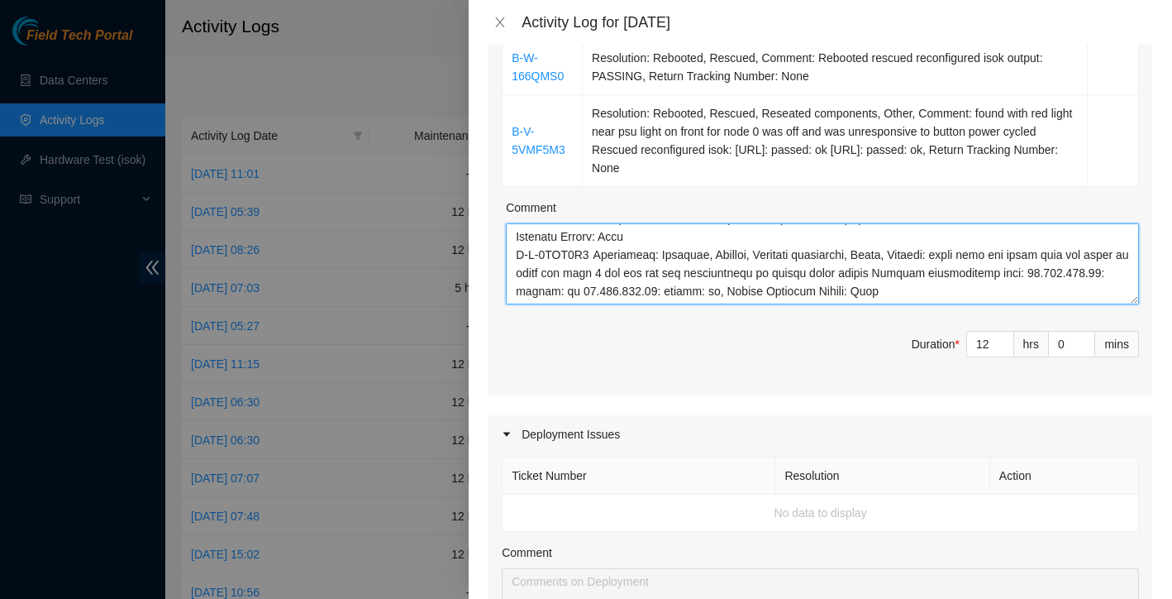
scroll to position [360, 0]
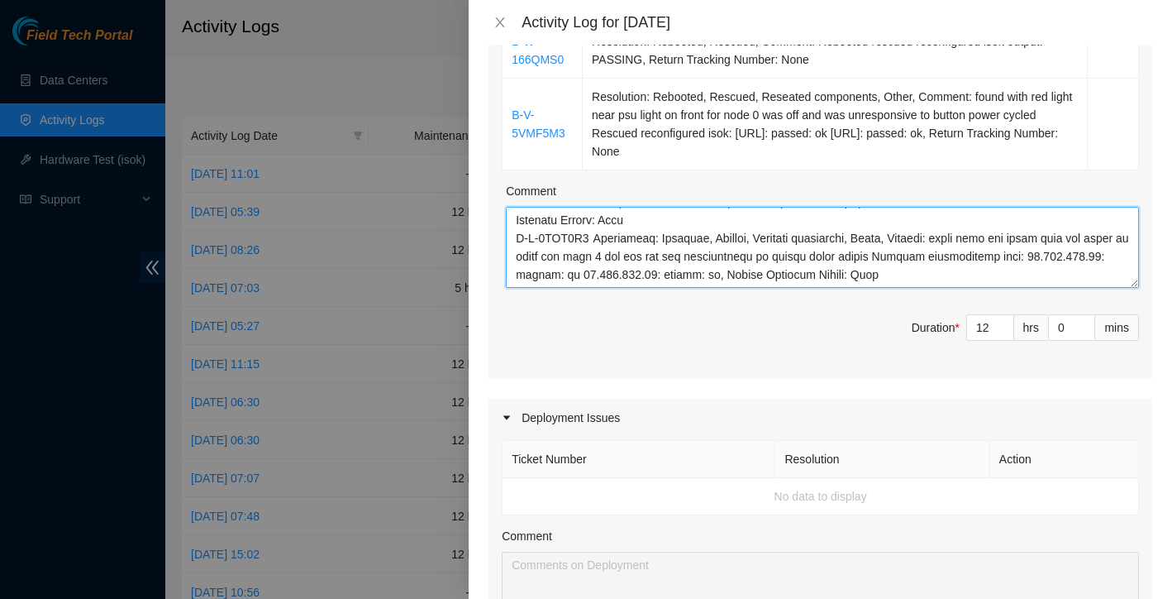
click at [1039, 243] on textarea "Comment" at bounding box center [822, 247] width 633 height 81
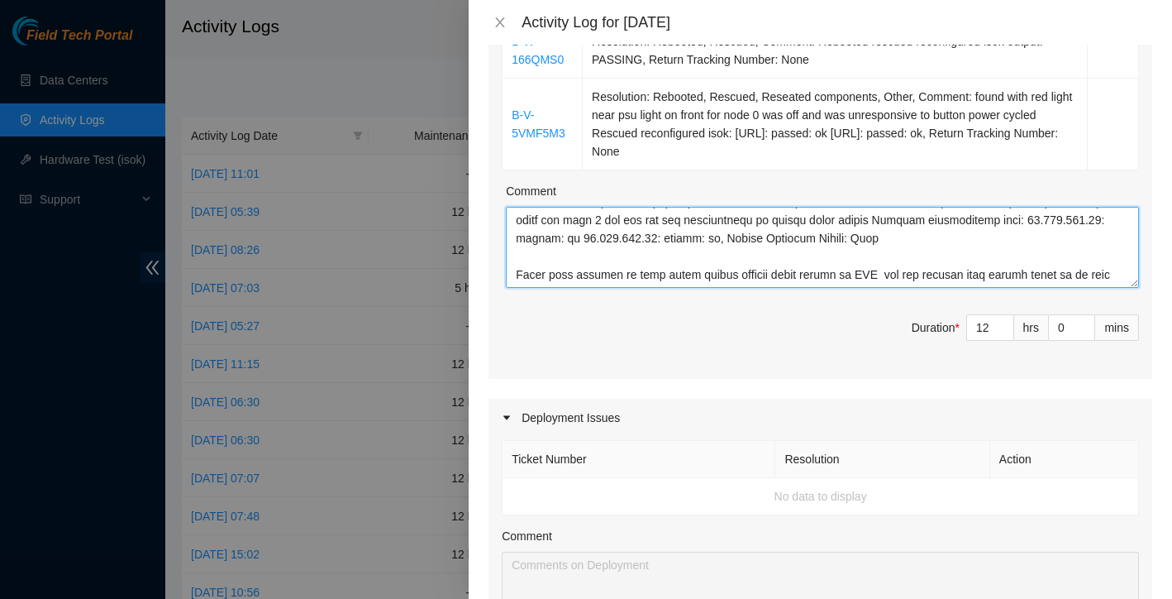
scroll to position [850, 0]
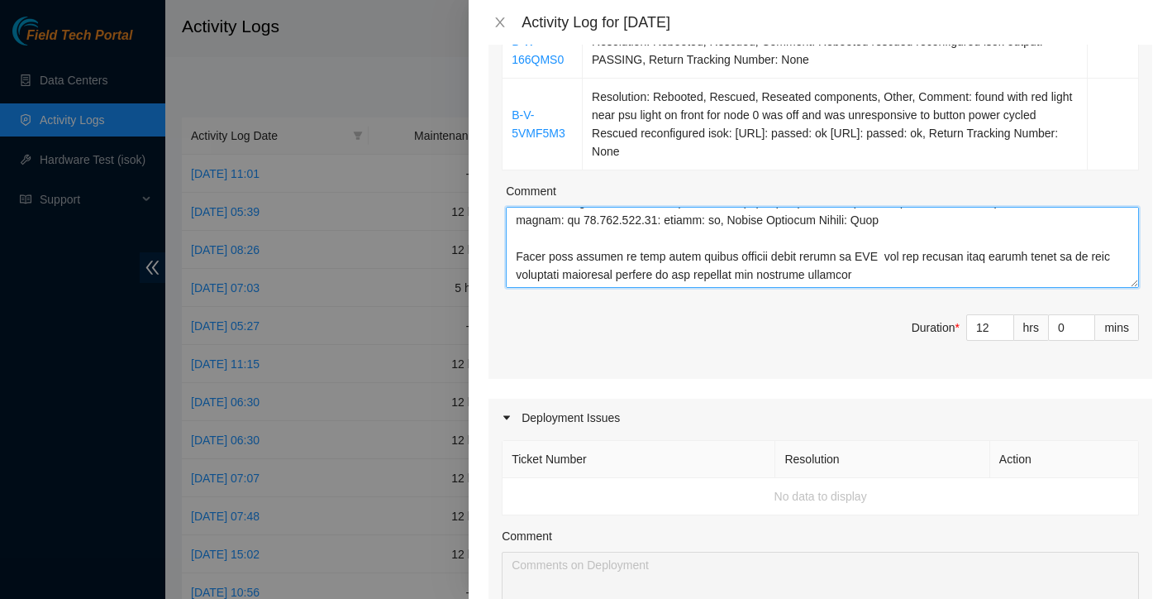
type textarea "I worked at both QTS [PERSON_NAME] and TierPoint, Dallas training [PERSON_NAME]…"
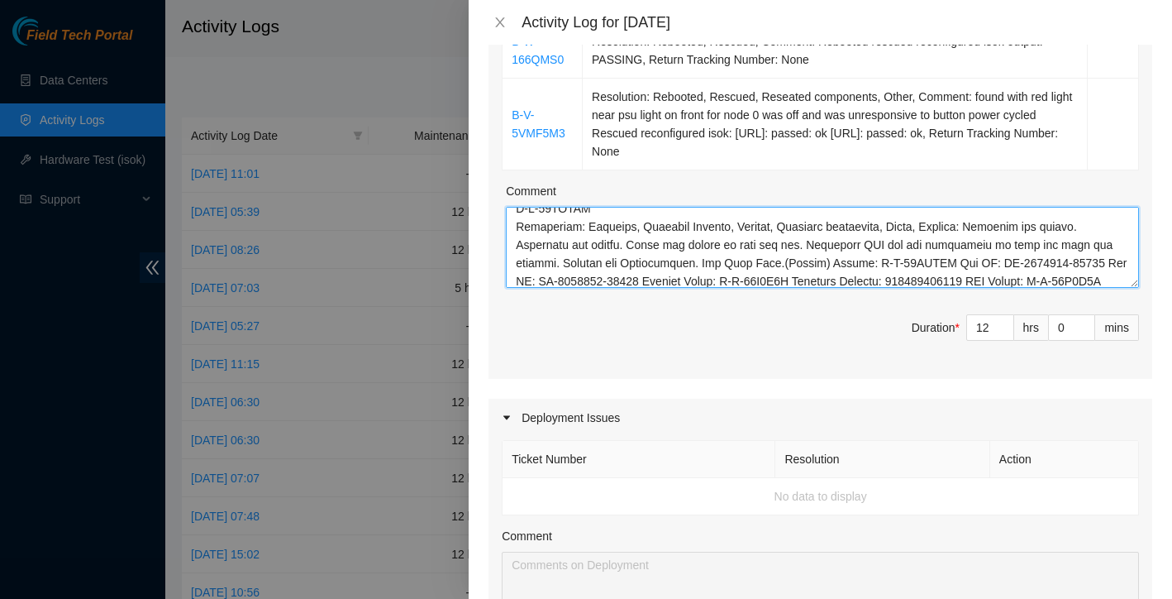
scroll to position [855, 0]
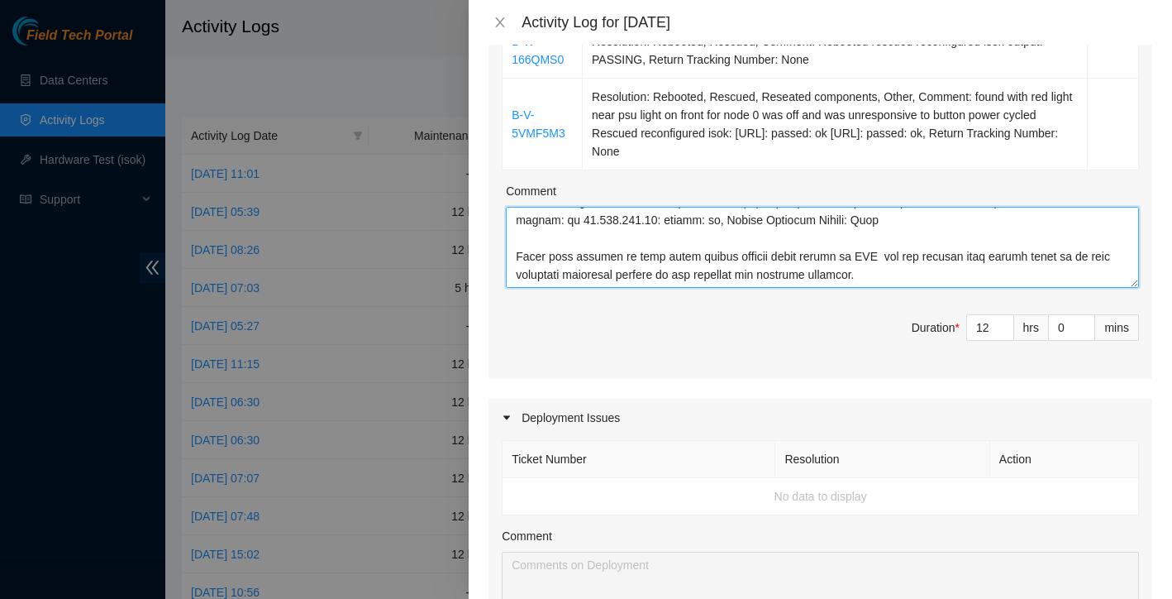
drag, startPoint x: 513, startPoint y: 199, endPoint x: 817, endPoint y: 410, distance: 369.5
click at [817, 410] on div "Maintenance Issues Ticket Number Resolution Action B-W-166QMS0 Resolution: Rebo…" at bounding box center [821, 450] width 664 height 1048
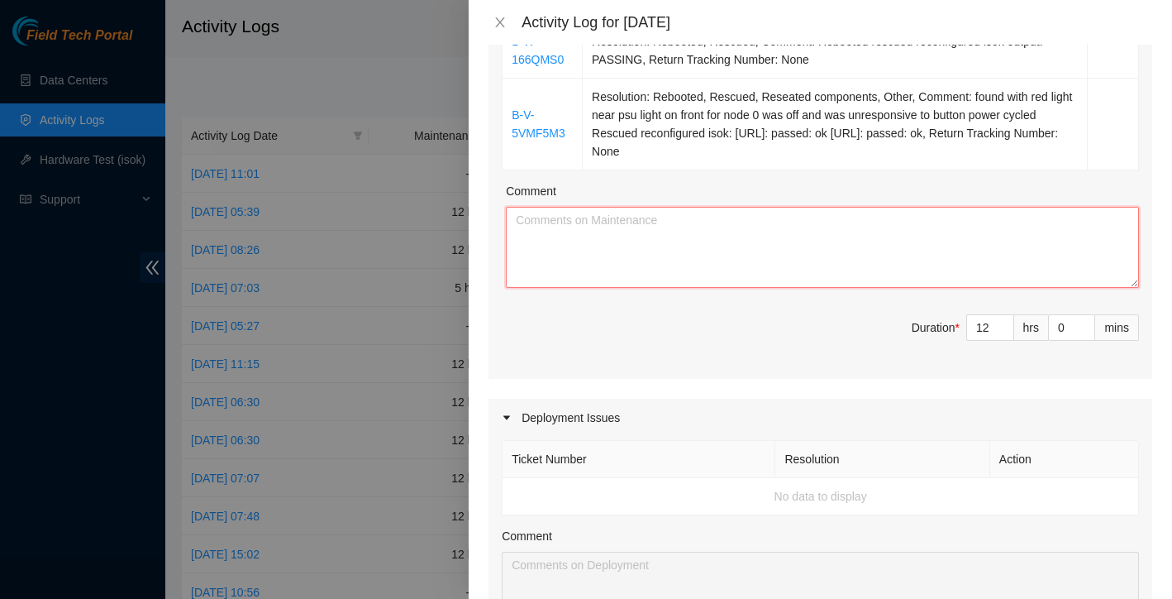
scroll to position [0, 0]
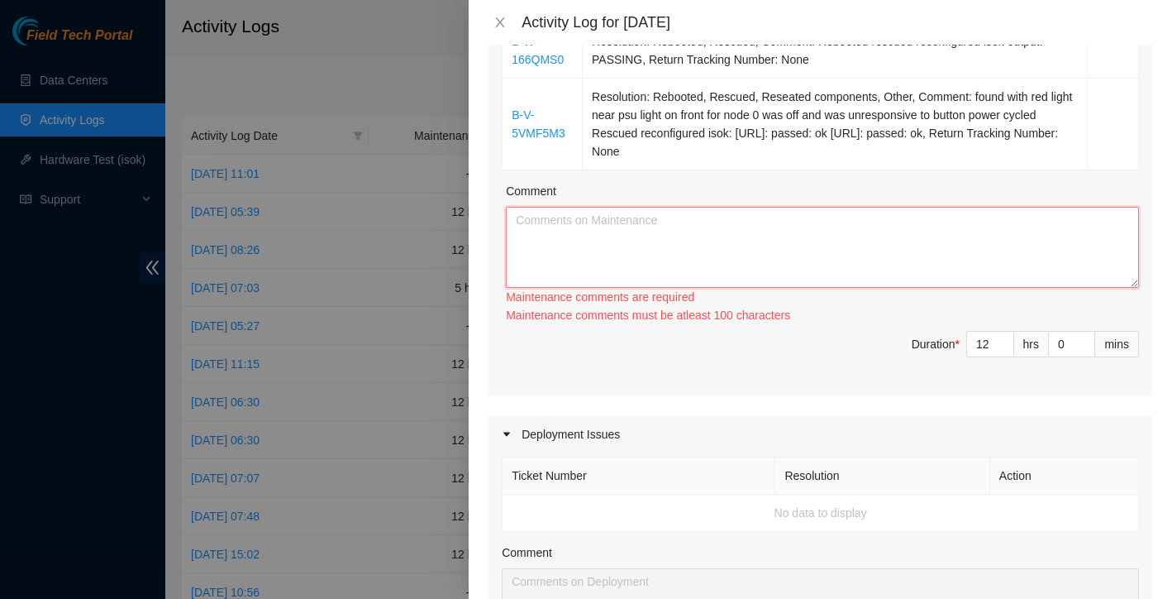
paste textarea "worked at both QTS [PERSON_NAME] and TierPoint [GEOGRAPHIC_DATA], focusing on t…"
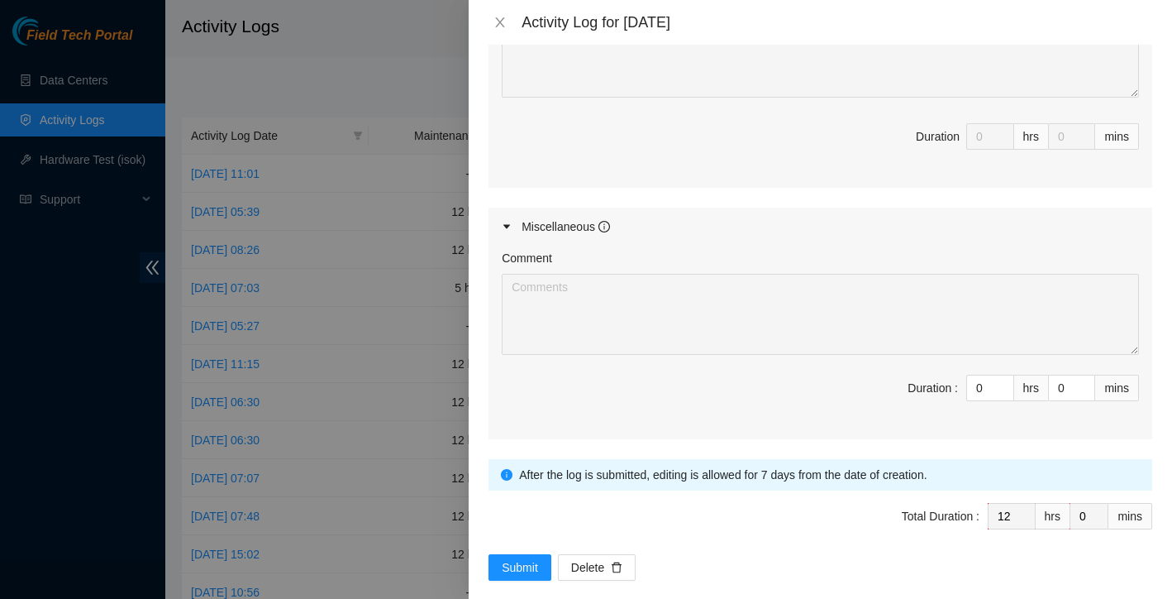
scroll to position [894, 0]
type textarea "worked at both QTS [PERSON_NAME] and TierPoint [GEOGRAPHIC_DATA], focusing on t…"
click at [514, 560] on span "Submit" at bounding box center [520, 569] width 36 height 18
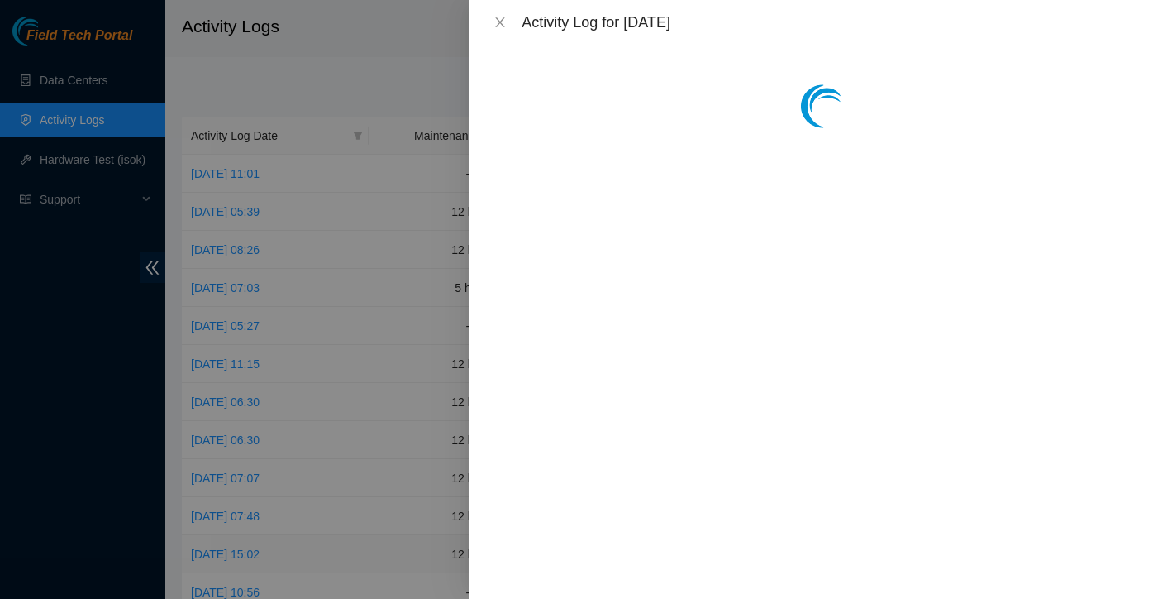
scroll to position [0, 0]
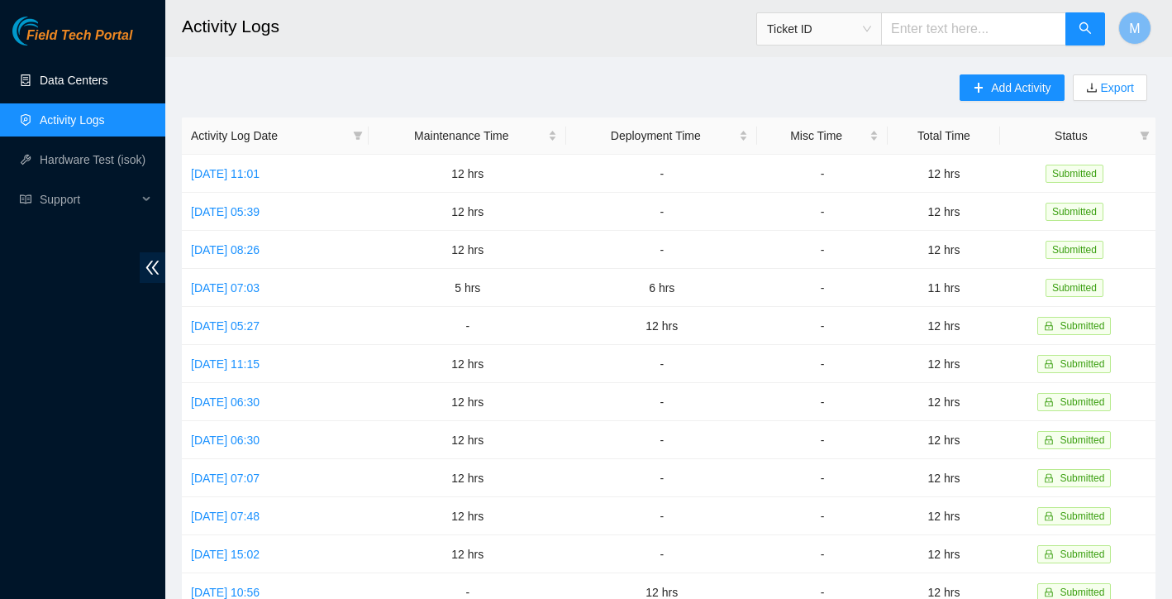
click at [103, 87] on link "Data Centers" at bounding box center [74, 80] width 68 height 13
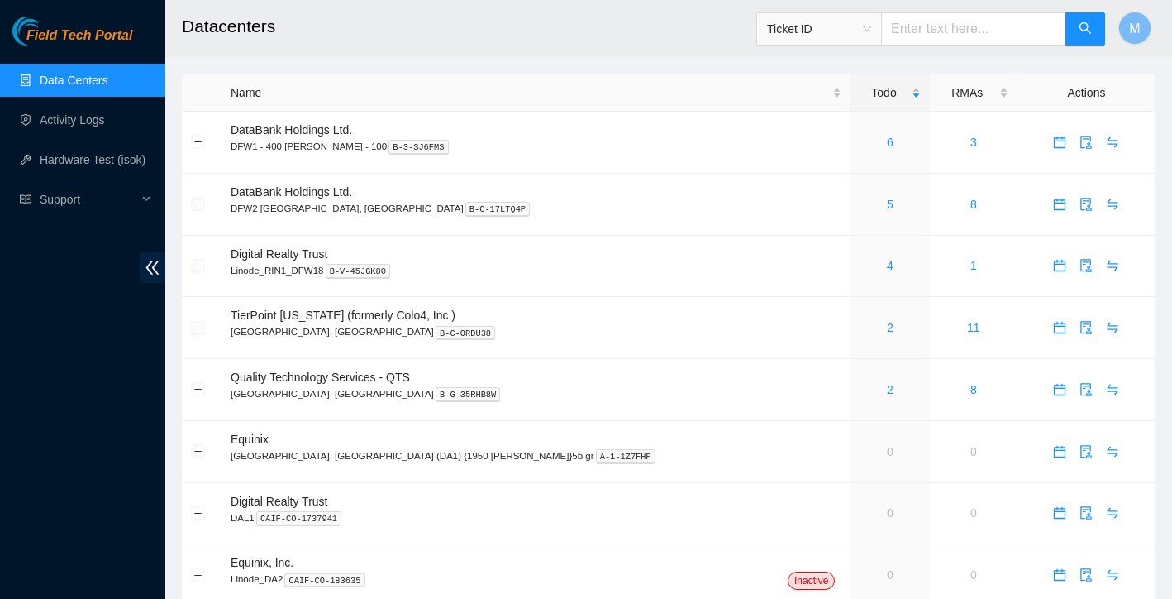
click at [838, 31] on span "Ticket ID" at bounding box center [819, 29] width 104 height 25
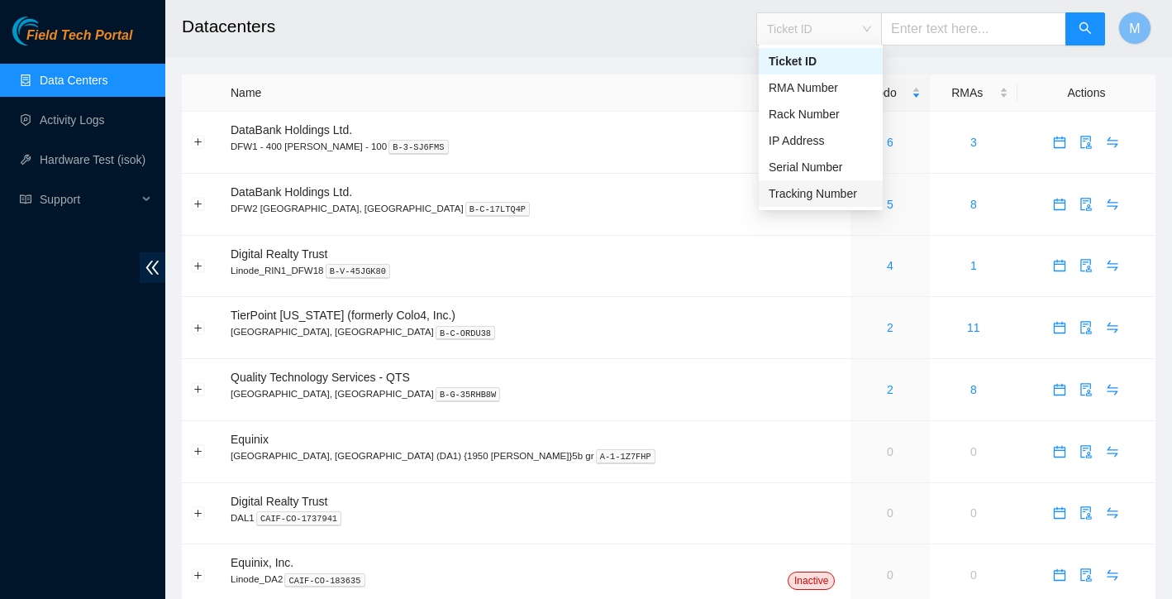
click at [825, 186] on div "Tracking Number" at bounding box center [821, 193] width 104 height 18
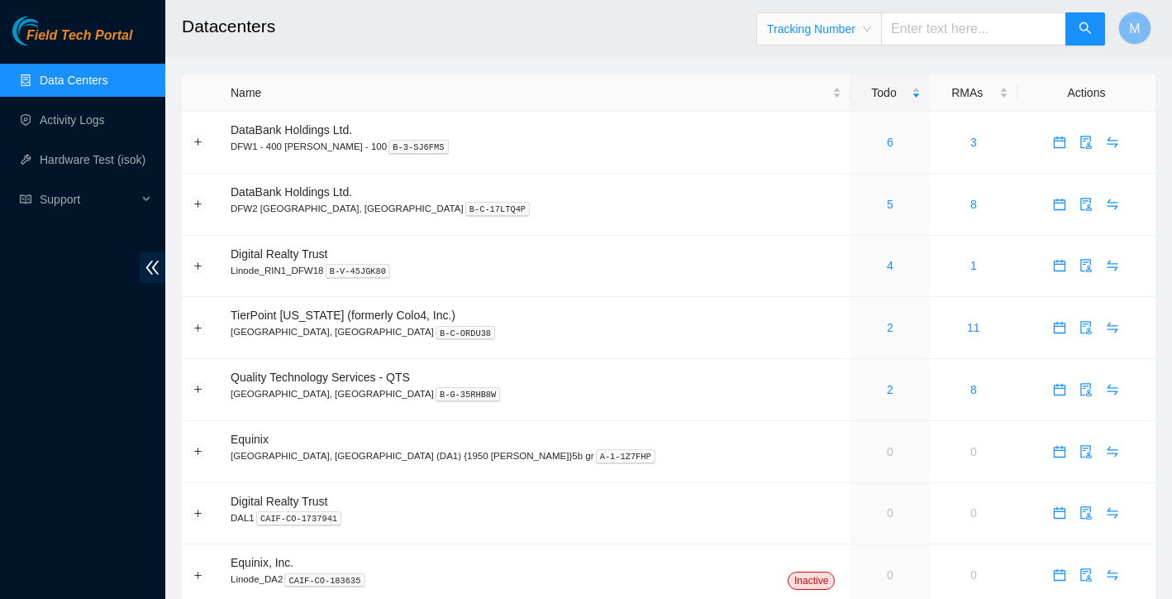
click at [948, 16] on input "text" at bounding box center [973, 28] width 185 height 33
paste input "781451626295"
type input "781451626295"
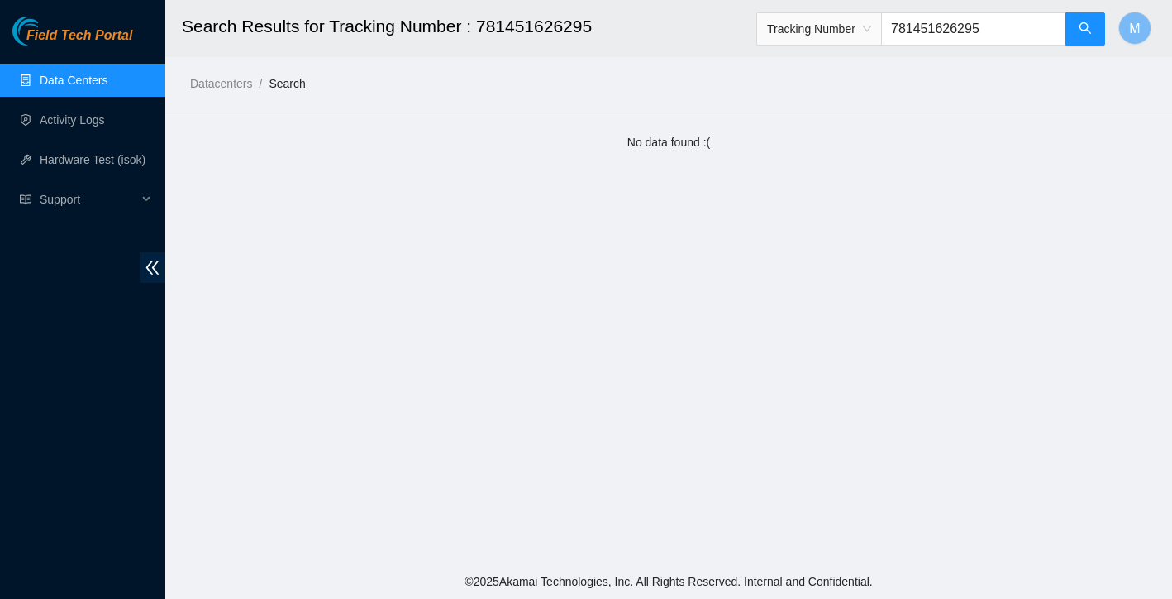
click at [864, 27] on span "Tracking Number" at bounding box center [819, 29] width 104 height 25
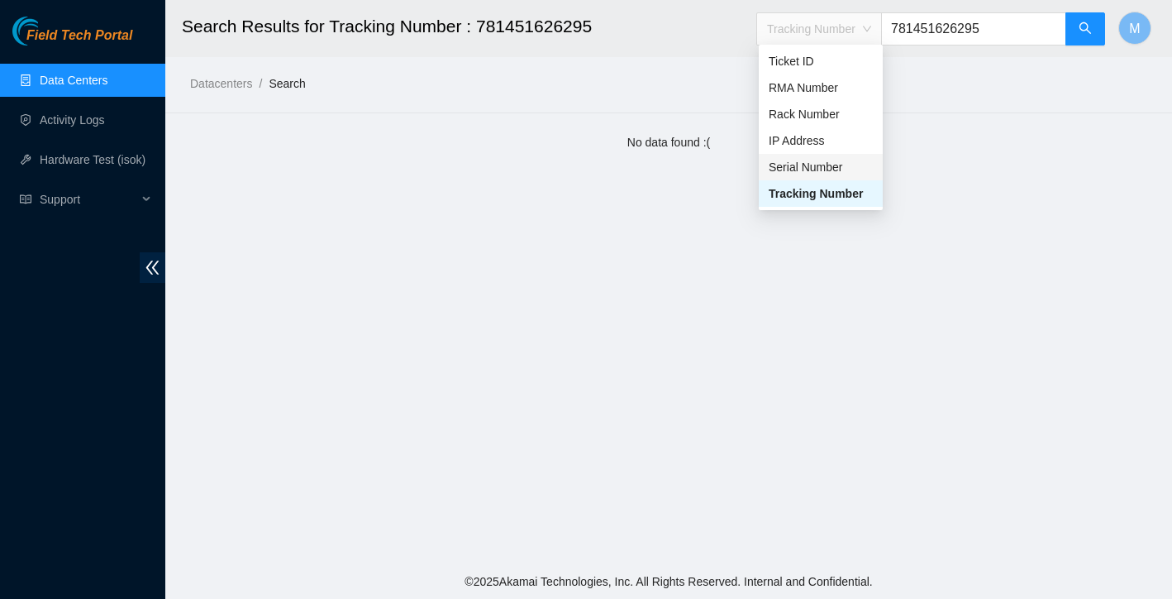
click at [835, 157] on div "Serial Number" at bounding box center [821, 167] width 124 height 26
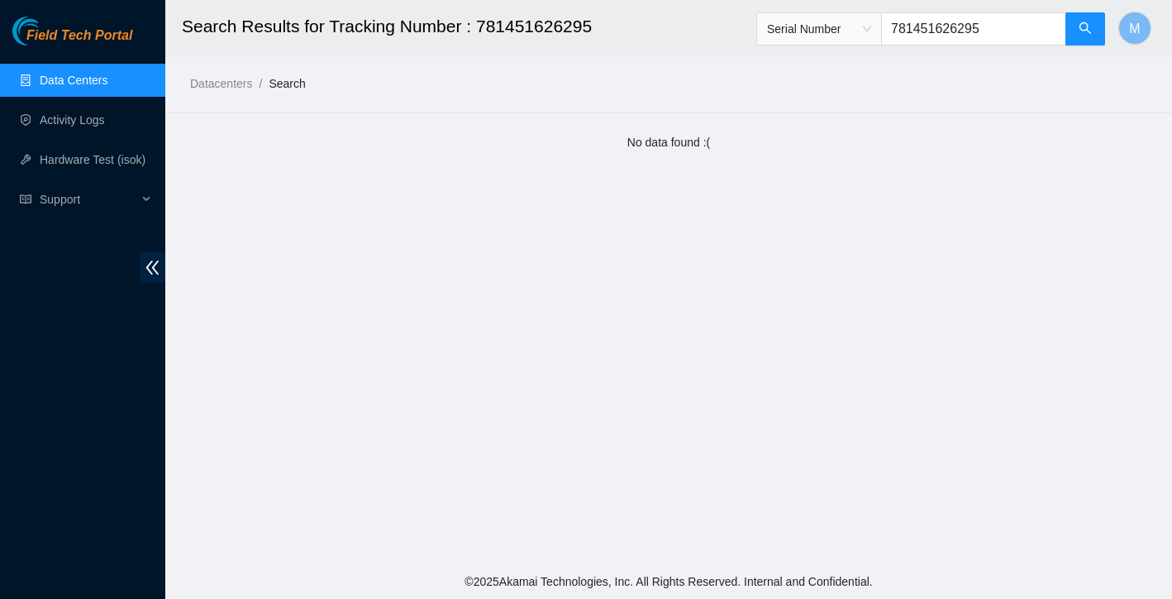
click at [1005, 26] on input "781451626295" at bounding box center [973, 28] width 185 height 33
type input "s"
click at [1090, 19] on button "button" at bounding box center [1086, 28] width 40 height 33
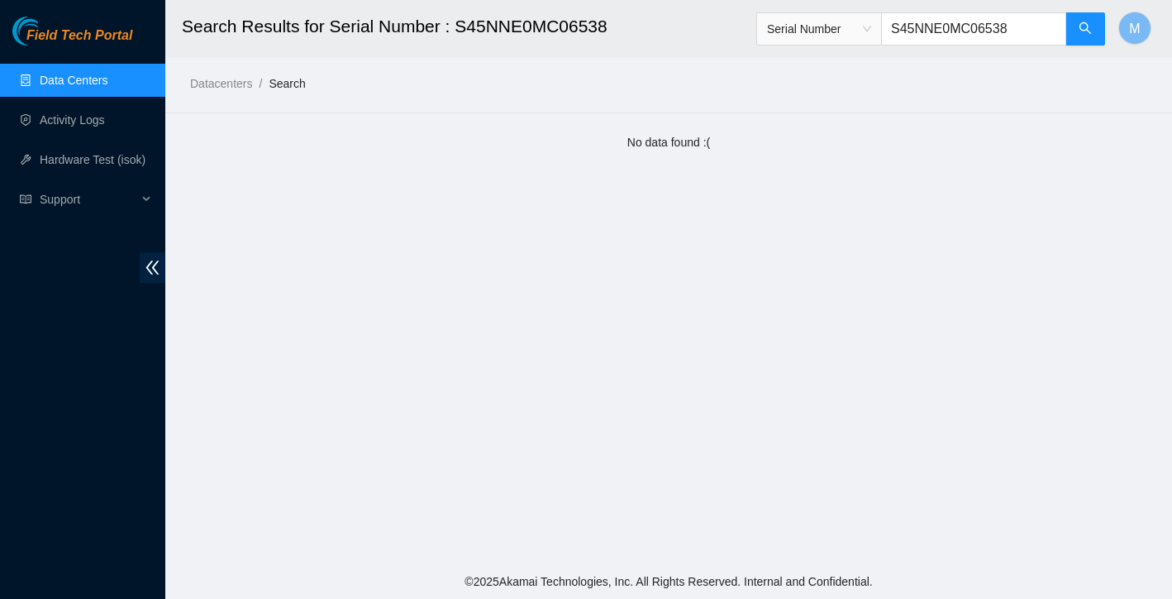
type input "S45NNE0MC06538"
click at [64, 79] on link "Data Centers" at bounding box center [74, 80] width 68 height 13
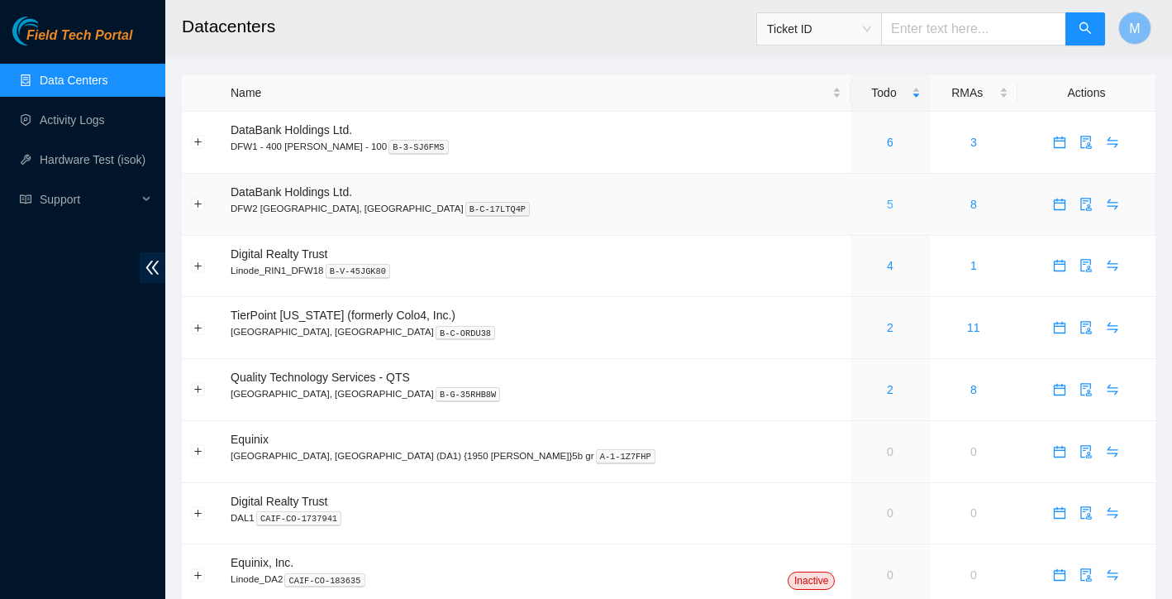
click at [887, 208] on link "5" at bounding box center [890, 204] width 7 height 13
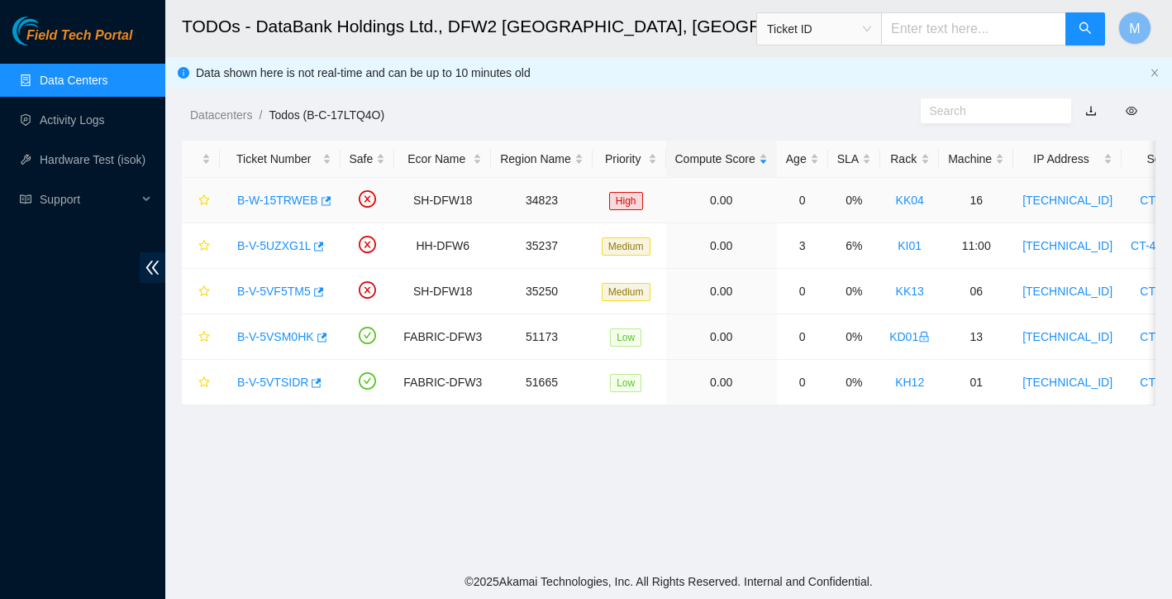
click at [299, 202] on link "B-W-15TRWEB" at bounding box center [277, 199] width 81 height 13
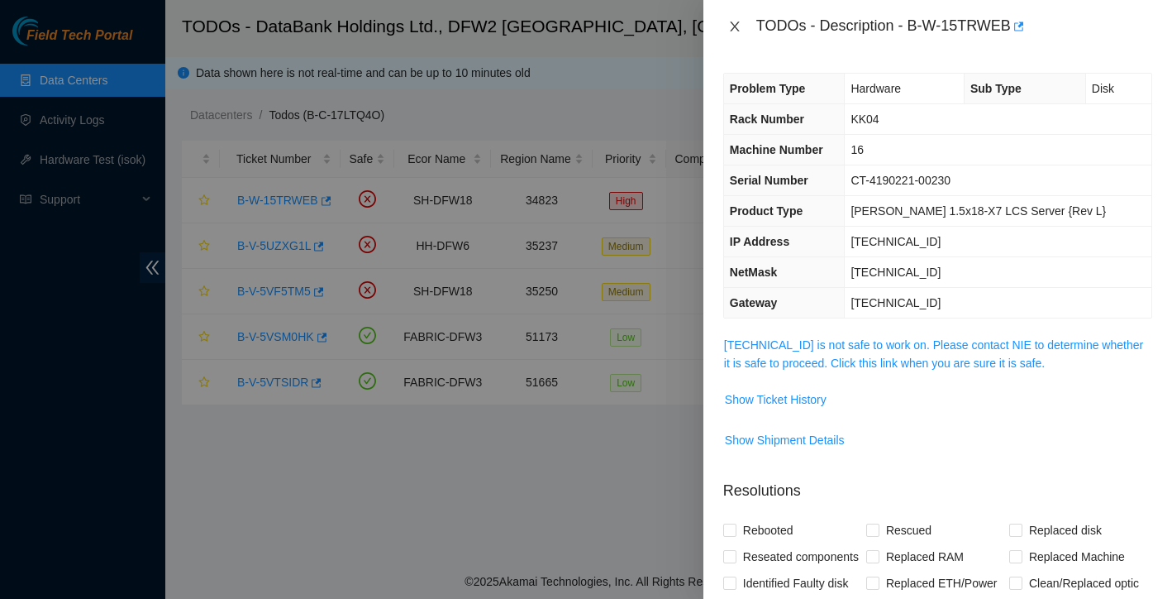
click at [739, 29] on icon "close" at bounding box center [734, 26] width 13 height 13
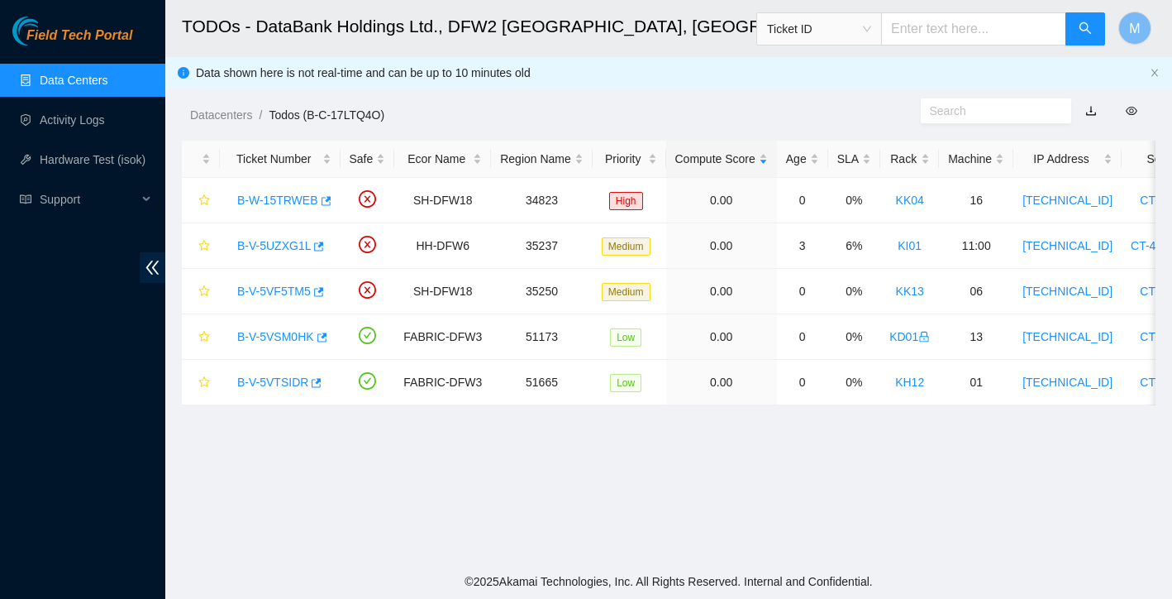
click at [107, 80] on link "Data Centers" at bounding box center [74, 80] width 68 height 13
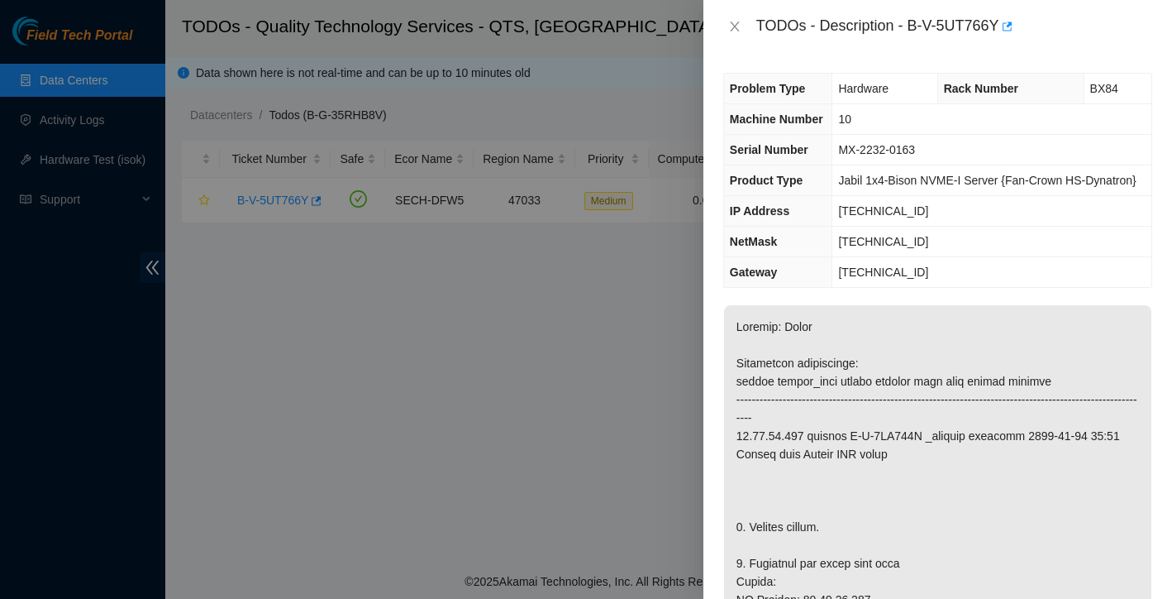
scroll to position [689, 0]
